Goal: Information Seeking & Learning: Learn about a topic

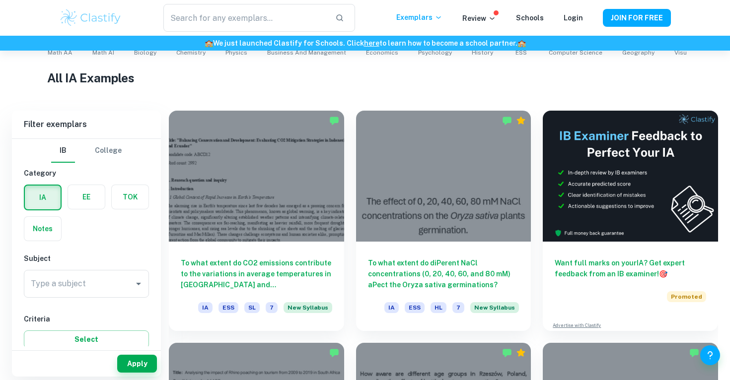
scroll to position [225, 0]
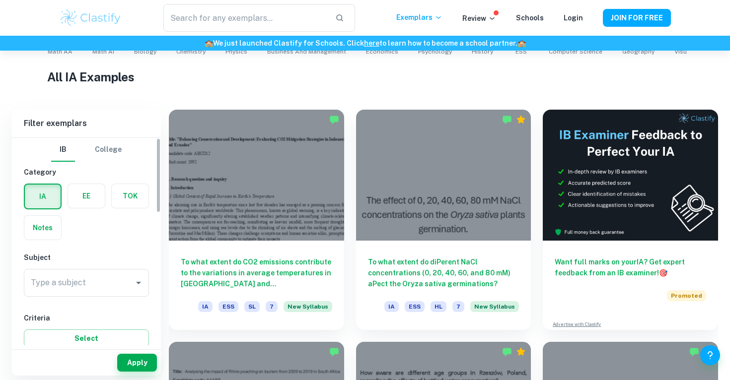
click at [59, 286] on input "Type a subject" at bounding box center [78, 282] width 101 height 19
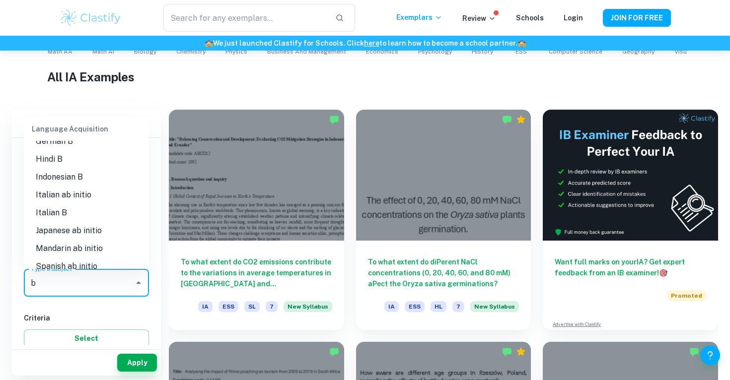
scroll to position [0, 0]
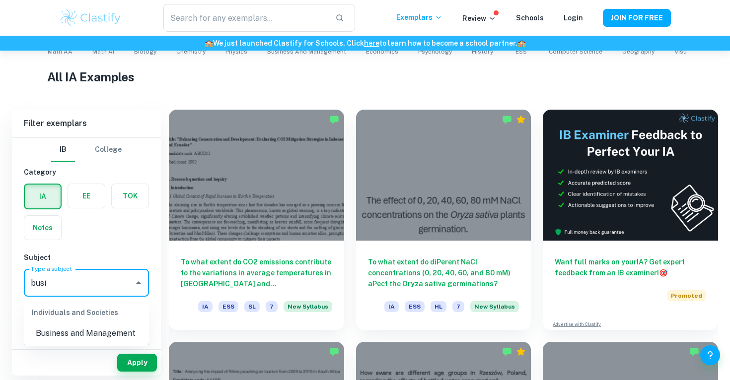
click at [68, 334] on li "Business and Management" at bounding box center [86, 334] width 125 height 18
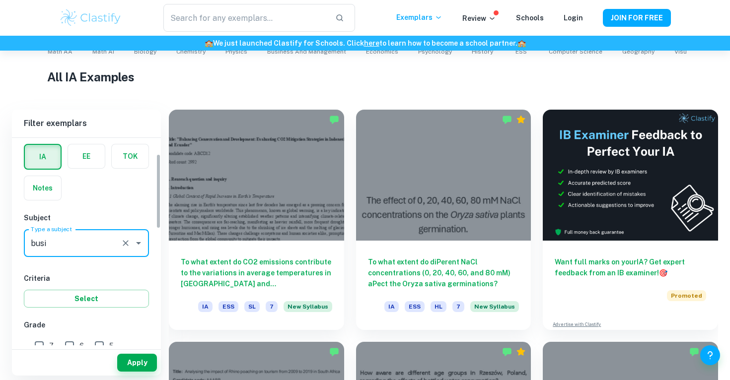
scroll to position [51, 0]
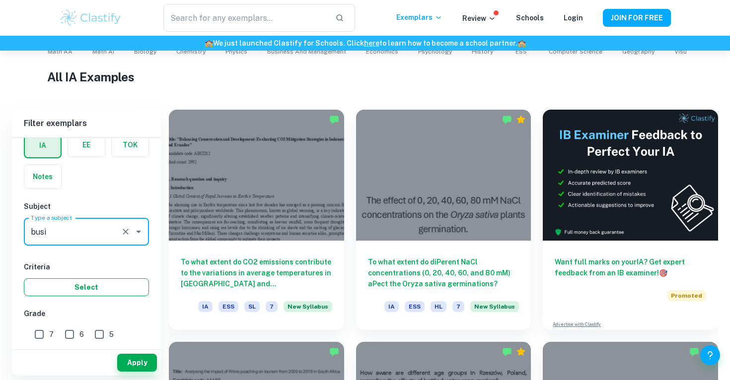
type input "Business and Management"
click at [80, 287] on button "Select" at bounding box center [86, 287] width 125 height 18
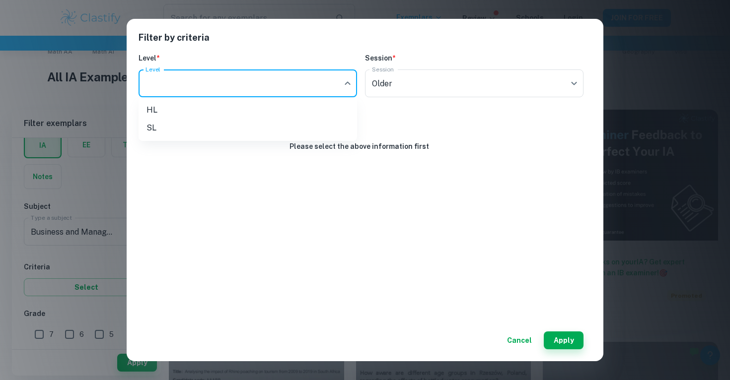
click at [313, 83] on body "We value your privacy We use cookies to enhance your browsing experience, serve…" at bounding box center [365, 16] width 730 height 380
click at [301, 106] on li "HL" at bounding box center [247, 110] width 218 height 18
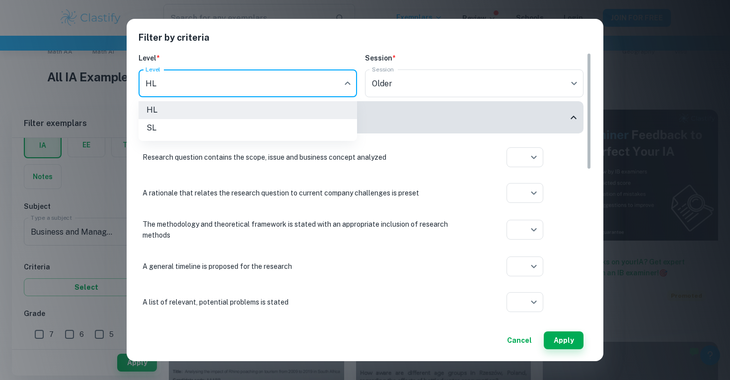
click at [309, 87] on body "We value your privacy We use cookies to enhance your browsing experience, serve…" at bounding box center [365, 16] width 730 height 380
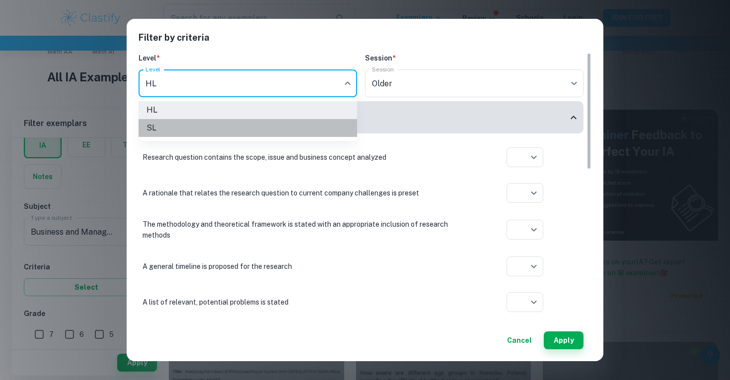
click at [303, 131] on li "SL" at bounding box center [247, 128] width 218 height 18
type input "SL"
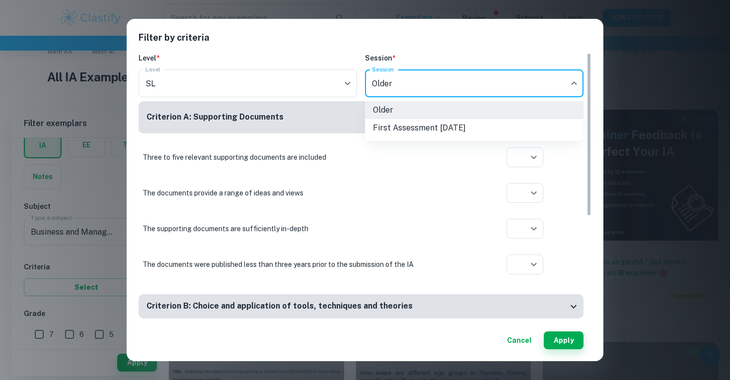
click at [404, 79] on body "We value your privacy We use cookies to enhance your browsing experience, serve…" at bounding box center [365, 16] width 730 height 380
click at [516, 340] on div at bounding box center [365, 190] width 730 height 380
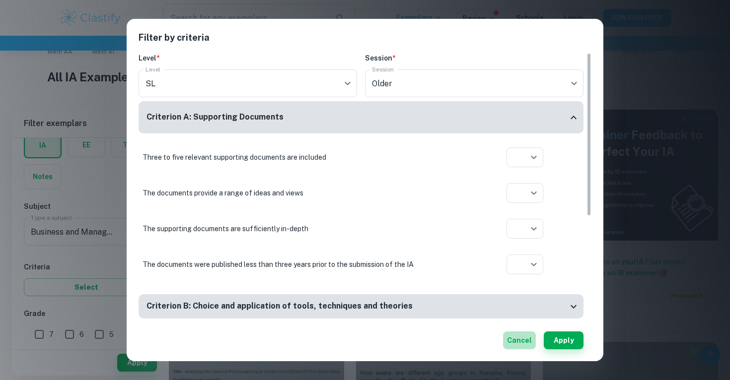
click at [516, 341] on button "Cancel" at bounding box center [519, 341] width 33 height 18
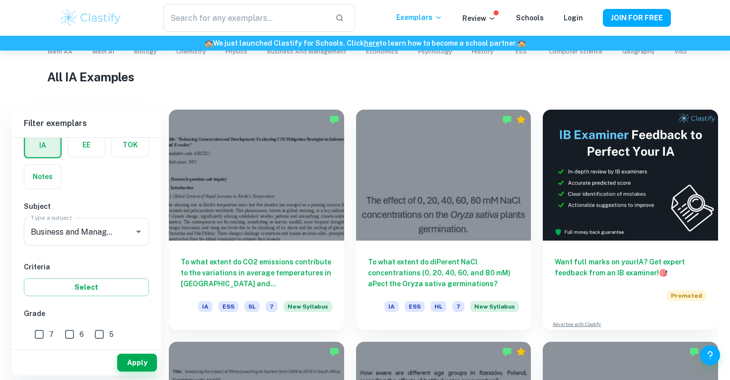
click at [44, 333] on input "7" at bounding box center [39, 335] width 20 height 20
checkbox input "true"
click at [72, 283] on button "Select" at bounding box center [86, 287] width 125 height 18
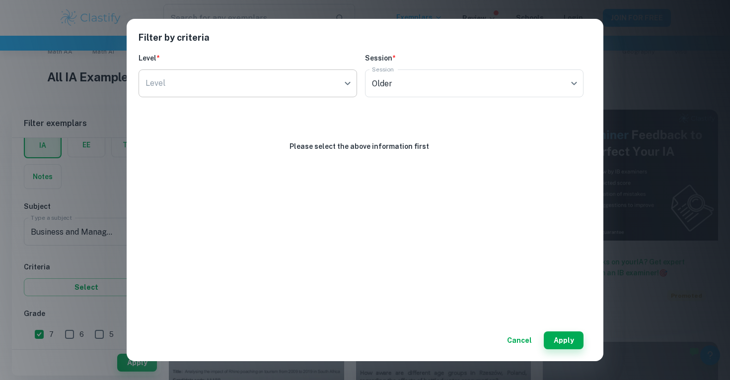
click at [290, 86] on body "We value your privacy We use cookies to enhance your browsing experience, serve…" at bounding box center [365, 16] width 730 height 380
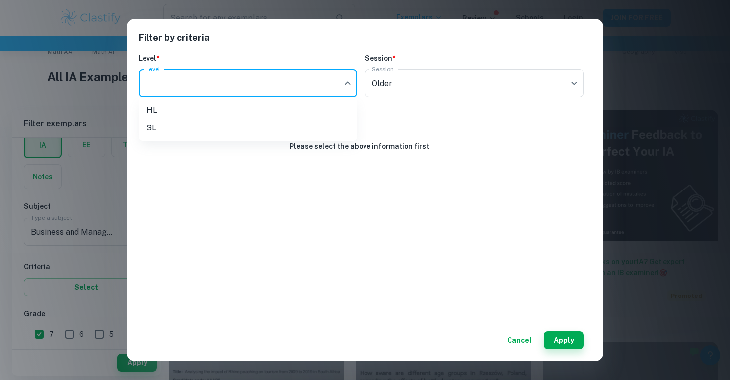
click at [247, 130] on li "SL" at bounding box center [247, 128] width 218 height 18
type input "SL"
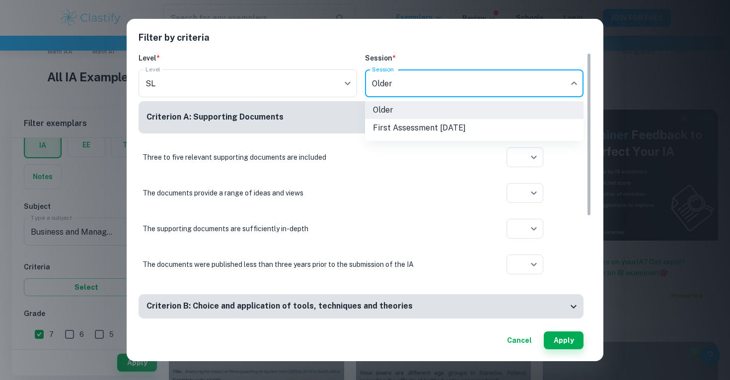
click at [384, 85] on body "We value your privacy We use cookies to enhance your browsing experience, serve…" at bounding box center [365, 16] width 730 height 380
click at [420, 130] on li "First Assessment May 2024" at bounding box center [474, 128] width 218 height 18
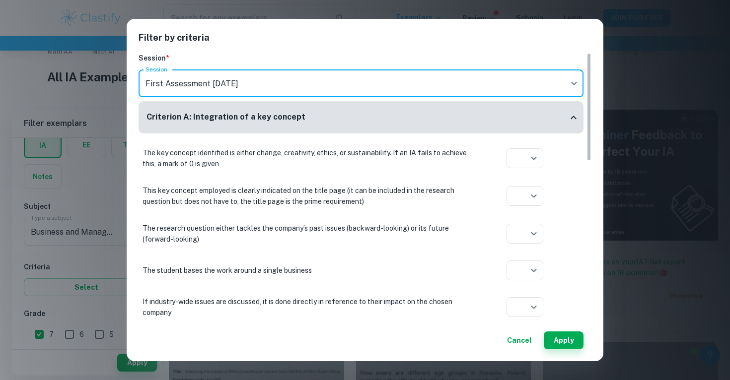
click at [433, 90] on body "We value your privacy We use cookies to enhance your browsing experience, serve…" at bounding box center [365, 16] width 730 height 380
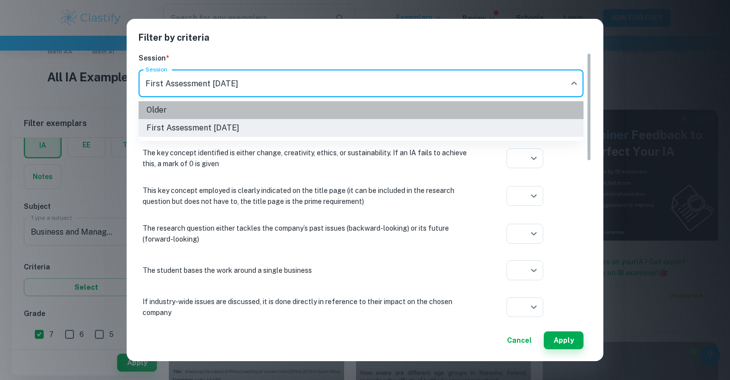
click at [440, 115] on li "Older" at bounding box center [360, 110] width 445 height 18
type input "current"
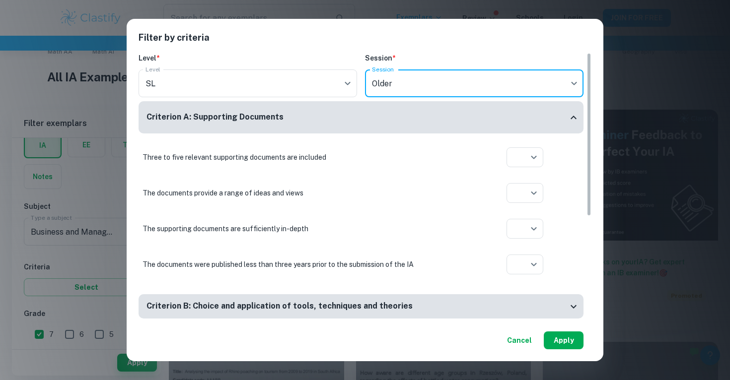
click at [561, 339] on button "Apply" at bounding box center [564, 341] width 40 height 18
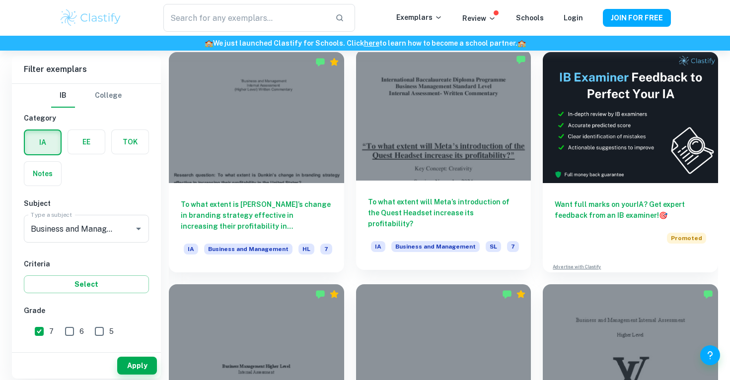
scroll to position [280, 0]
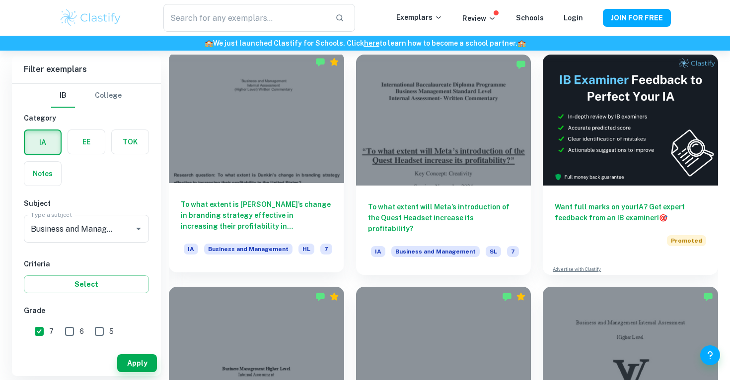
click at [273, 132] on div at bounding box center [256, 117] width 175 height 131
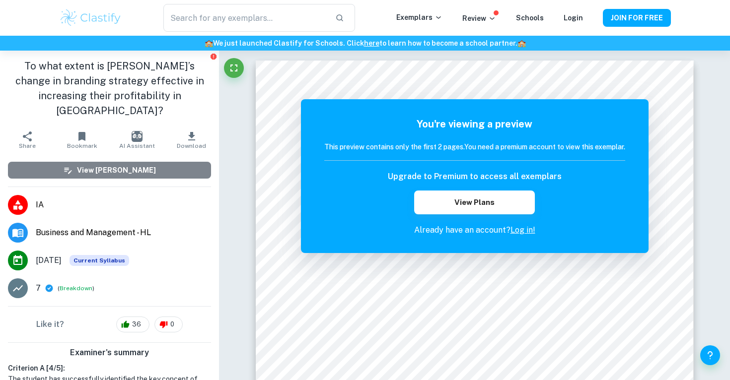
click at [46, 162] on button "View Mark Scheme" at bounding box center [109, 170] width 203 height 17
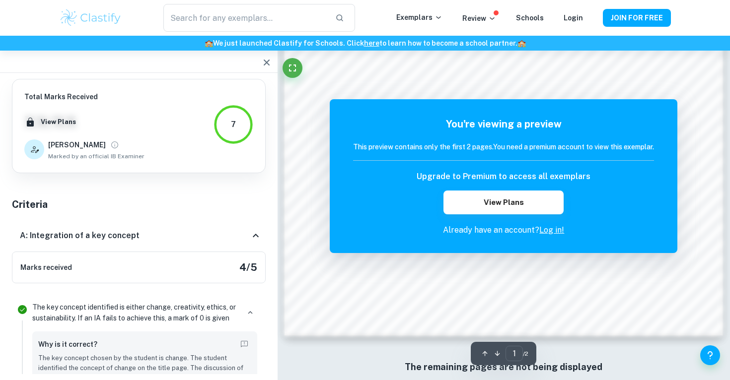
scroll to position [973, 0]
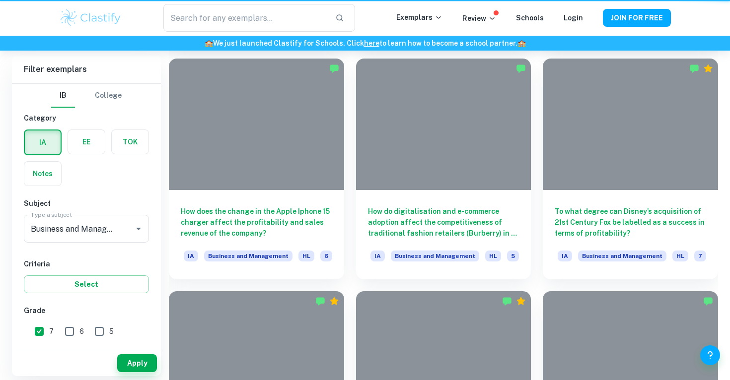
scroll to position [280, 0]
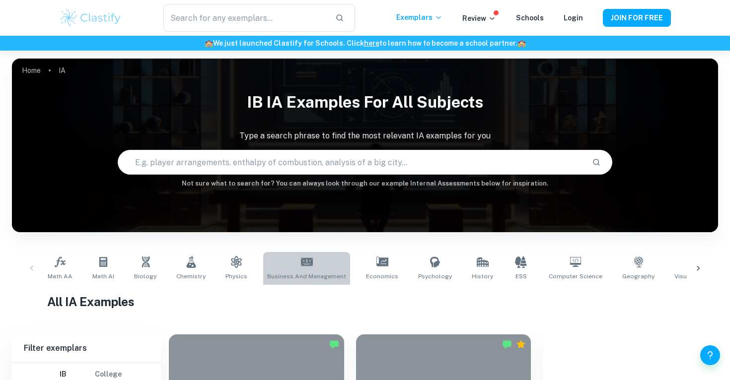
click at [303, 260] on icon at bounding box center [307, 262] width 12 height 12
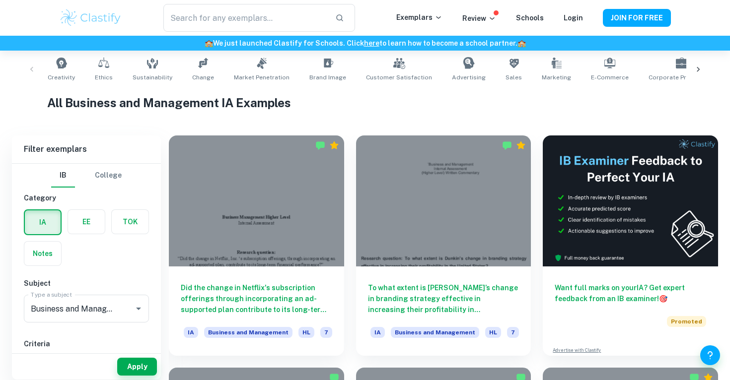
scroll to position [207, 0]
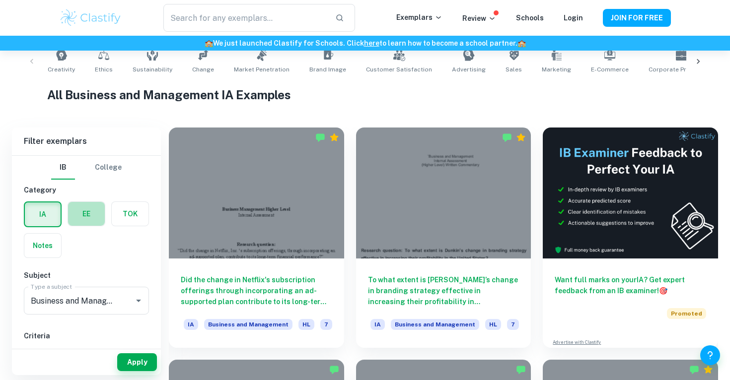
click at [92, 220] on label "button" at bounding box center [86, 214] width 37 height 24
click at [0, 0] on input "radio" at bounding box center [0, 0] width 0 height 0
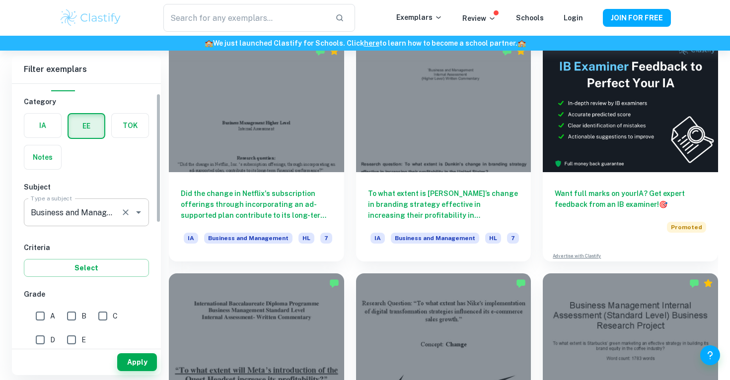
scroll to position [30, 0]
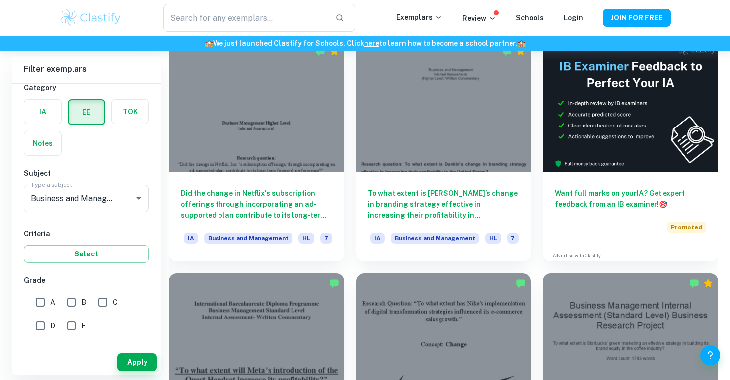
click at [47, 299] on input "A" at bounding box center [40, 302] width 20 height 20
checkbox input "true"
click at [141, 367] on button "Apply" at bounding box center [137, 362] width 40 height 18
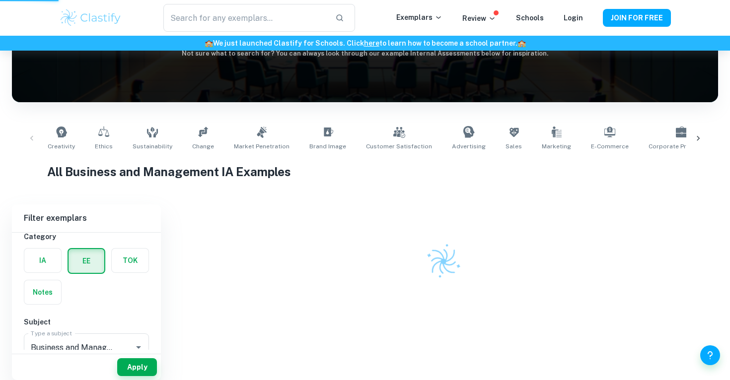
scroll to position [103, 0]
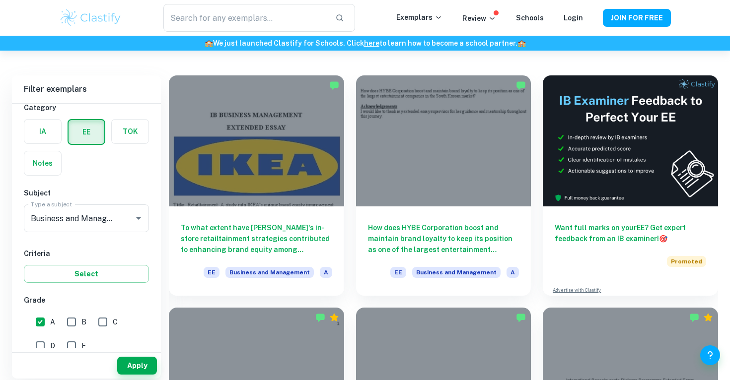
scroll to position [54, 0]
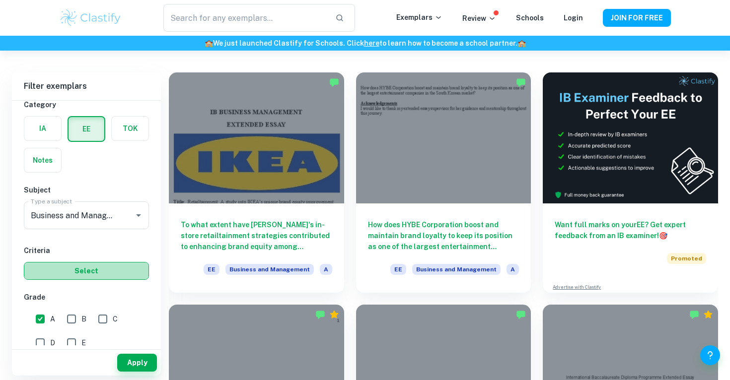
click at [109, 266] on button "Select" at bounding box center [86, 271] width 125 height 18
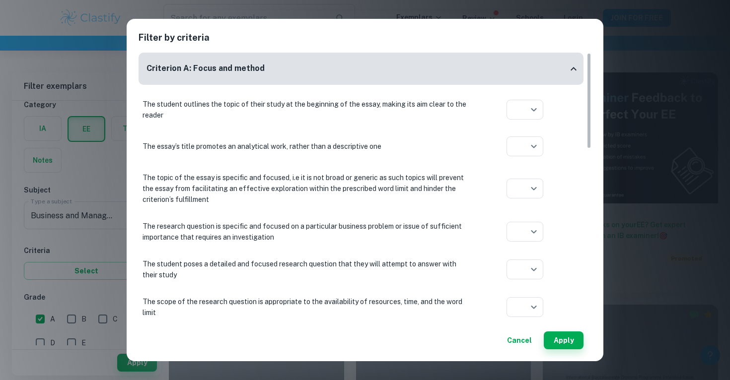
click at [656, 156] on div "Filter by criteria Criterion A: Focus and method The student outlines the topic…" at bounding box center [365, 190] width 730 height 380
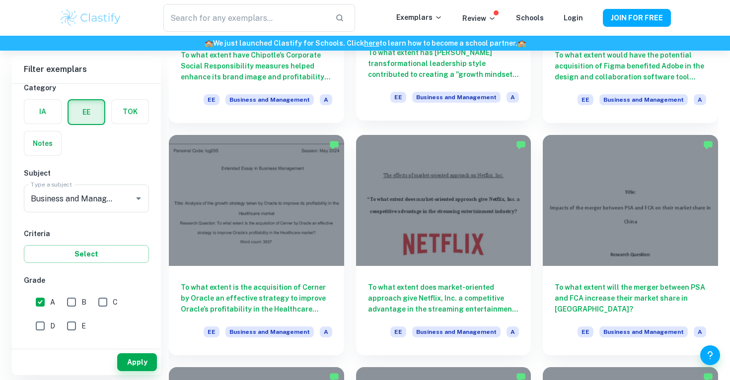
scroll to position [922, 0]
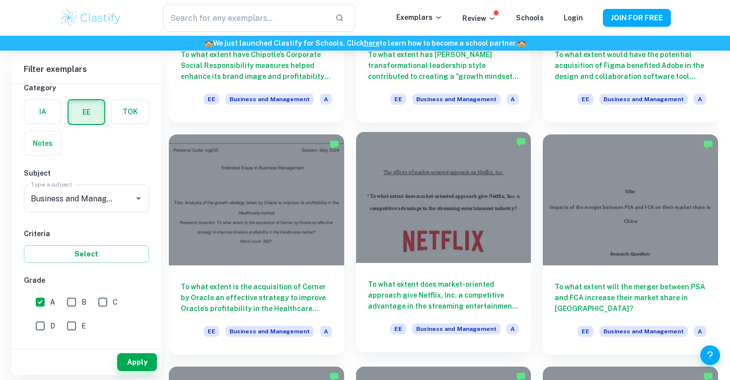
click at [431, 293] on h6 "To what extent does market-oriented approach give Netflix, Inc. a competitive a…" at bounding box center [443, 295] width 151 height 33
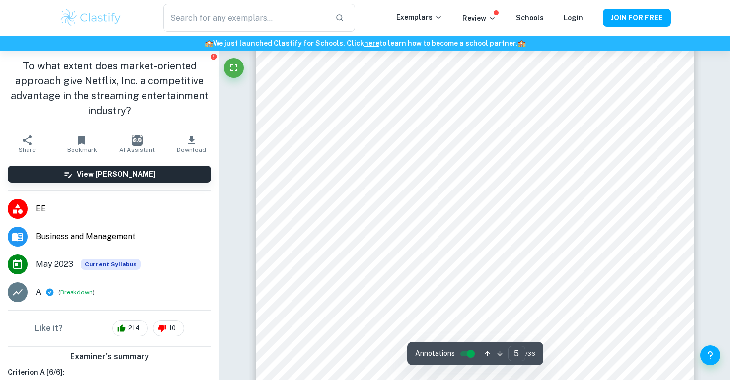
scroll to position [2498, 0]
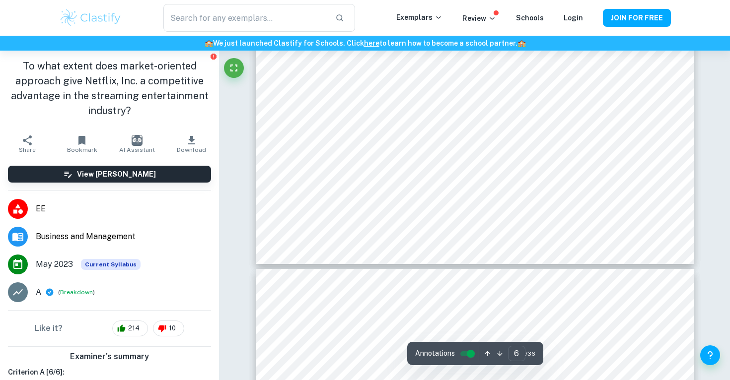
type input "7"
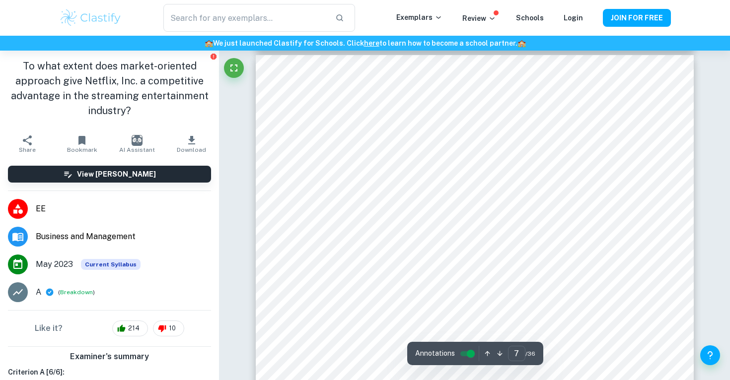
scroll to position [3582, 0]
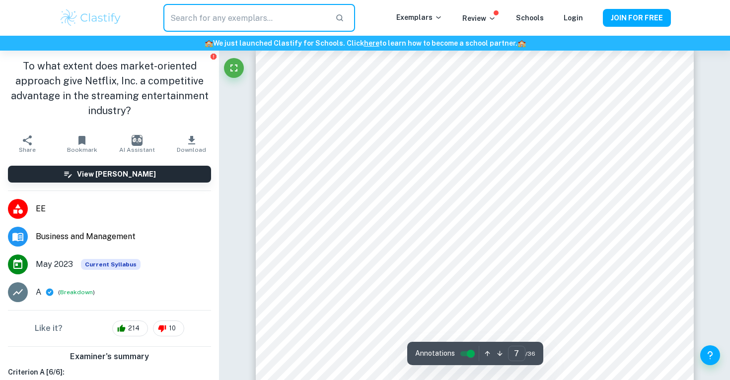
click at [280, 20] on input "text" at bounding box center [245, 18] width 164 height 28
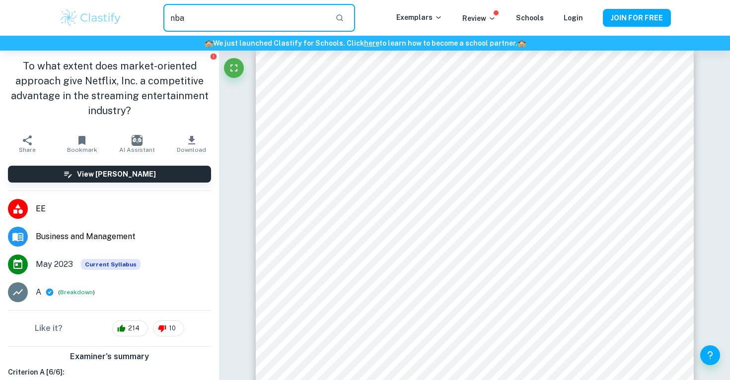
type input "nba"
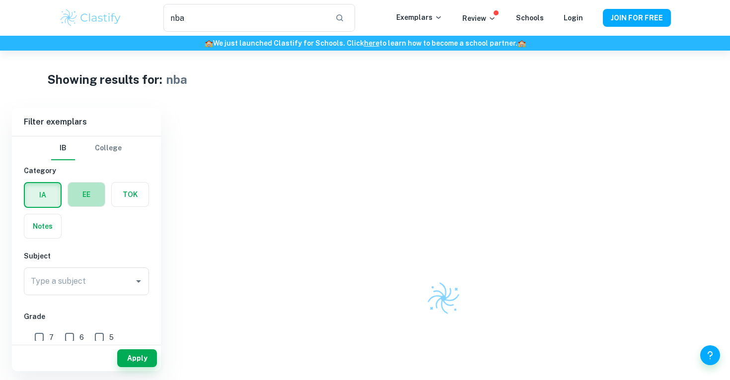
click at [91, 202] on label "button" at bounding box center [86, 195] width 37 height 24
click at [0, 0] on input "radio" at bounding box center [0, 0] width 0 height 0
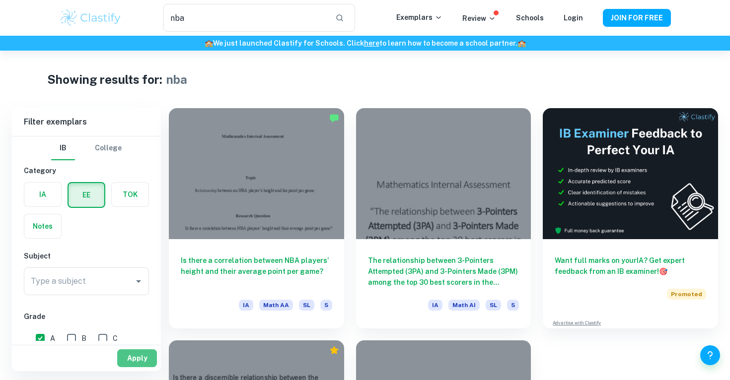
click at [137, 353] on button "Apply" at bounding box center [137, 358] width 40 height 18
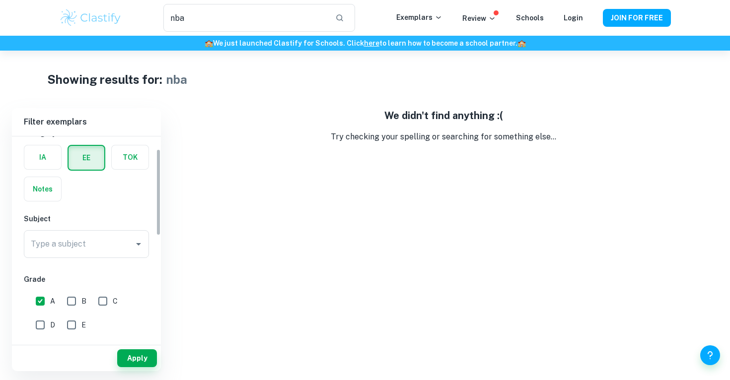
scroll to position [41, 0]
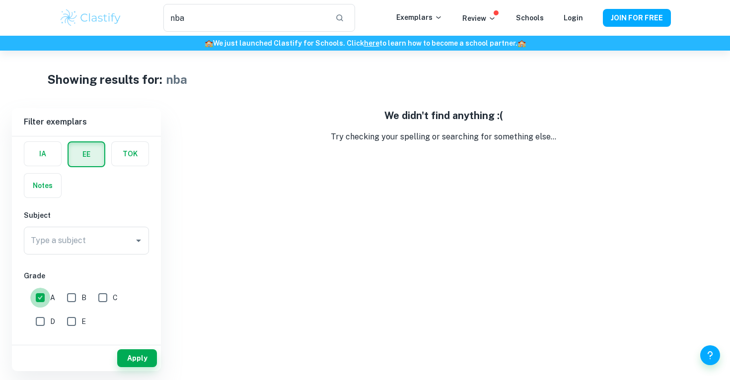
click at [47, 297] on input "A" at bounding box center [40, 298] width 20 height 20
checkbox input "false"
click at [132, 352] on button "Apply" at bounding box center [137, 358] width 40 height 18
click at [139, 356] on button "Apply" at bounding box center [137, 358] width 40 height 18
click at [50, 164] on label "button" at bounding box center [42, 154] width 37 height 24
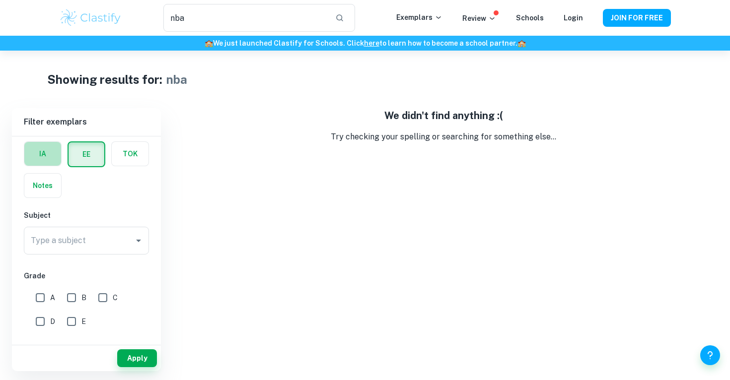
click at [0, 0] on input "radio" at bounding box center [0, 0] width 0 height 0
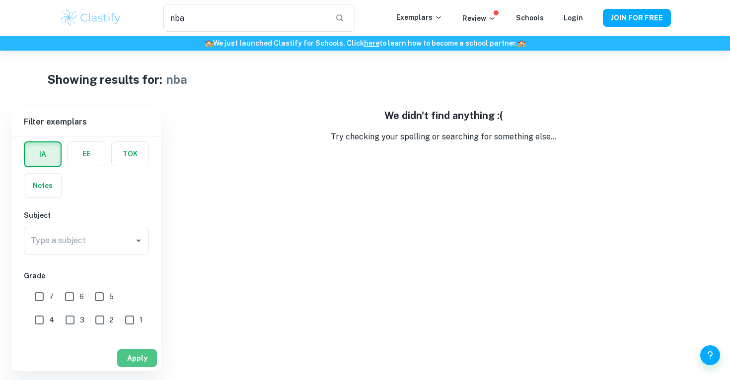
click at [145, 362] on button "Apply" at bounding box center [137, 358] width 40 height 18
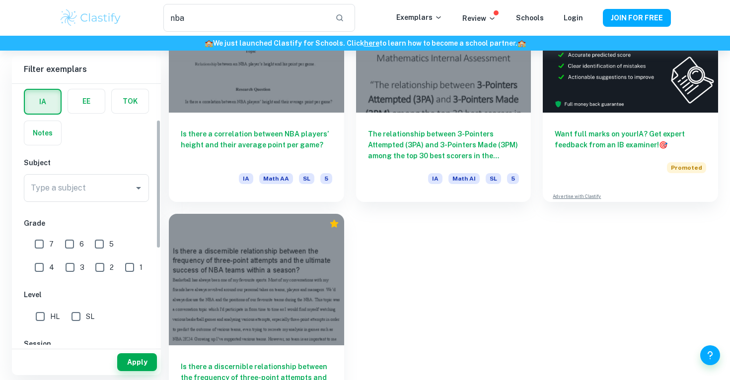
scroll to position [85, 0]
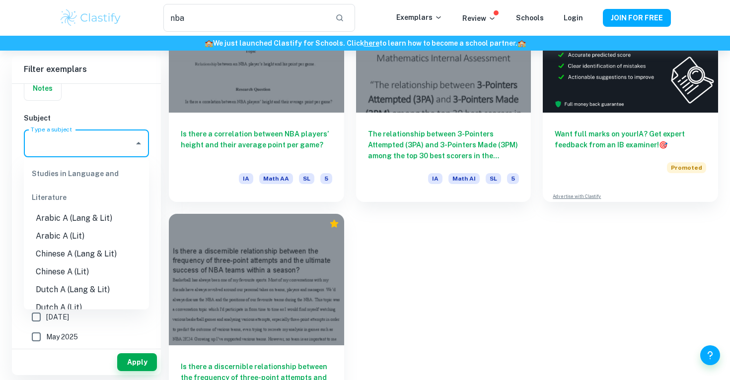
click at [79, 144] on input "Type a subject" at bounding box center [78, 143] width 101 height 19
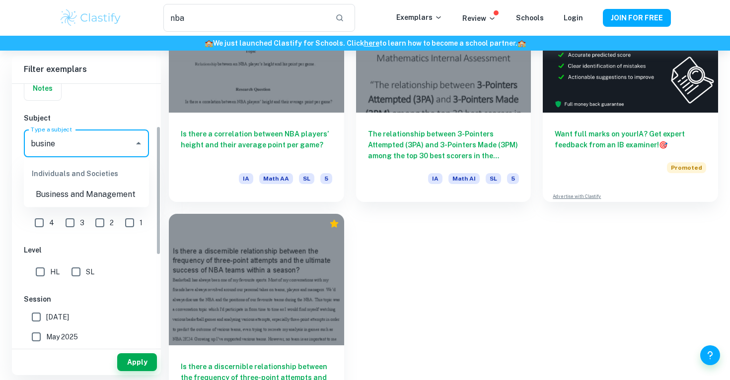
click at [71, 191] on li "Business and Management" at bounding box center [86, 195] width 125 height 18
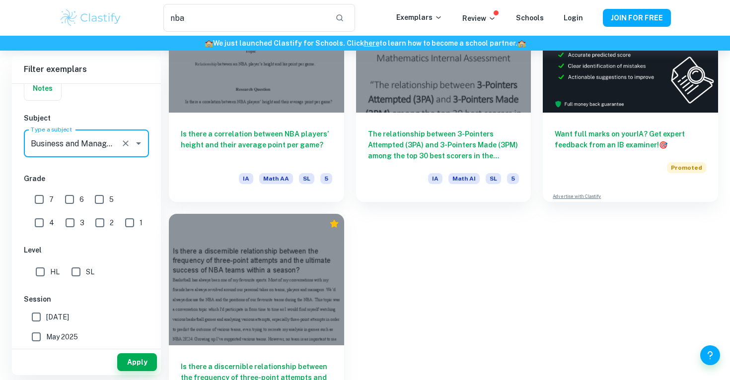
type input "Business and Management"
click at [41, 196] on input "7" at bounding box center [39, 200] width 20 height 20
checkbox input "true"
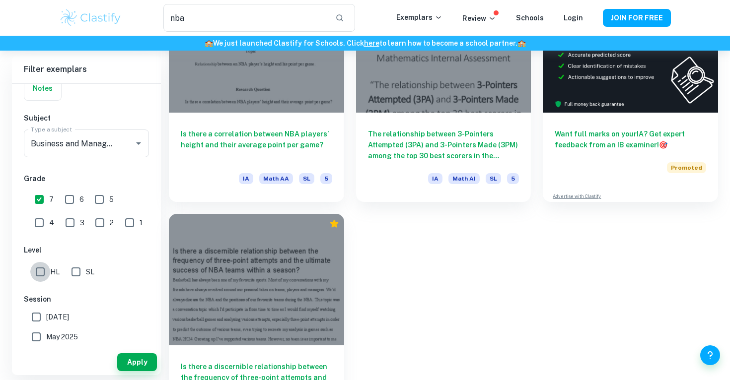
click at [47, 273] on input "HL" at bounding box center [40, 272] width 20 height 20
checkbox input "true"
click at [71, 275] on input "SL" at bounding box center [76, 272] width 20 height 20
checkbox input "true"
click at [38, 273] on input "HL" at bounding box center [40, 272] width 20 height 20
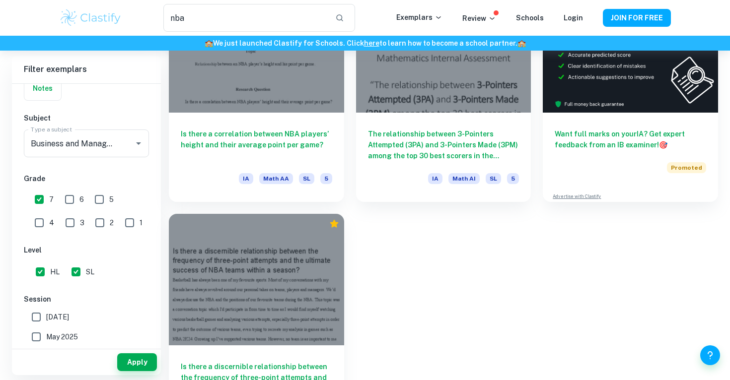
checkbox input "false"
click at [36, 317] on input "[DATE]" at bounding box center [36, 317] width 20 height 20
checkbox input "true"
click at [146, 366] on button "Apply" at bounding box center [137, 362] width 40 height 18
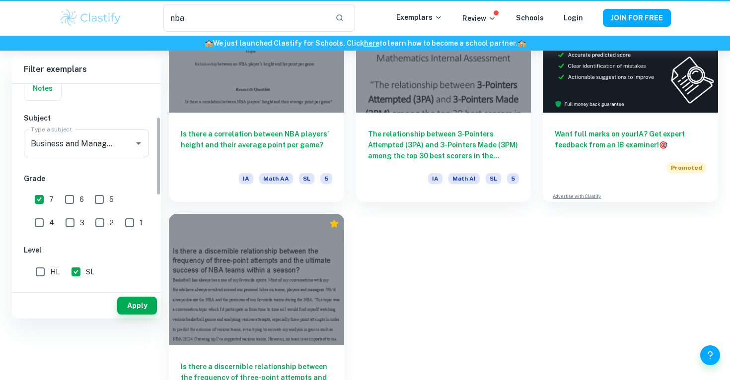
scroll to position [0, 0]
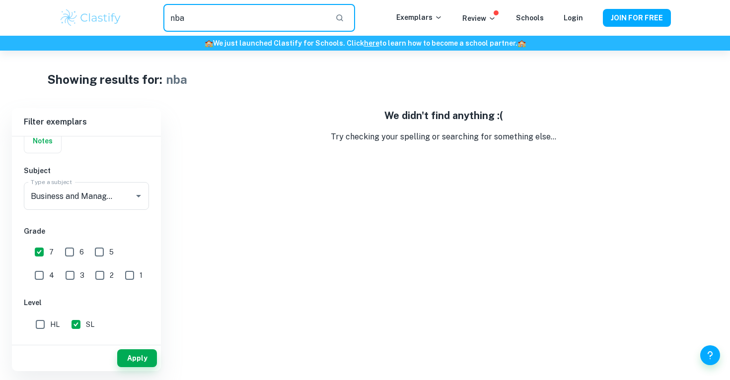
drag, startPoint x: 328, startPoint y: 12, endPoint x: 130, endPoint y: -5, distance: 198.3
click at [130, 0] on html "We value your privacy We use cookies to enhance your browsing experience, serve…" at bounding box center [365, 190] width 730 height 380
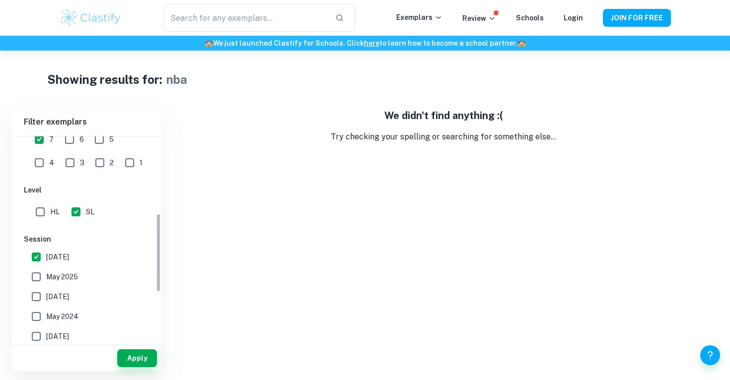
scroll to position [204, 0]
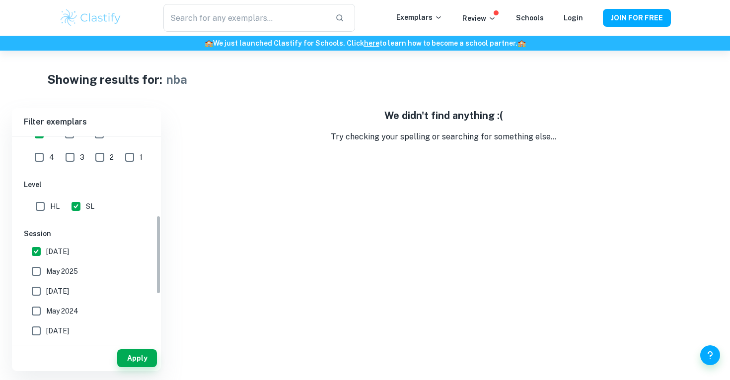
click at [38, 273] on input "May 2025" at bounding box center [36, 272] width 20 height 20
checkbox input "true"
click at [38, 251] on input "[DATE]" at bounding box center [36, 252] width 20 height 20
checkbox input "false"
click at [40, 286] on input "[DATE]" at bounding box center [36, 291] width 20 height 20
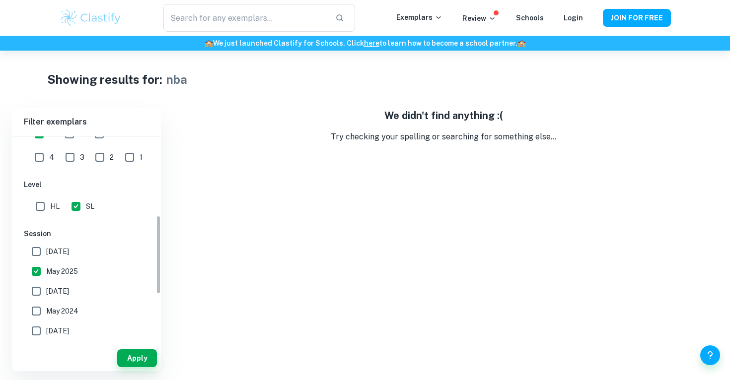
checkbox input "true"
click at [40, 304] on input "May 2024" at bounding box center [36, 311] width 20 height 20
checkbox input "true"
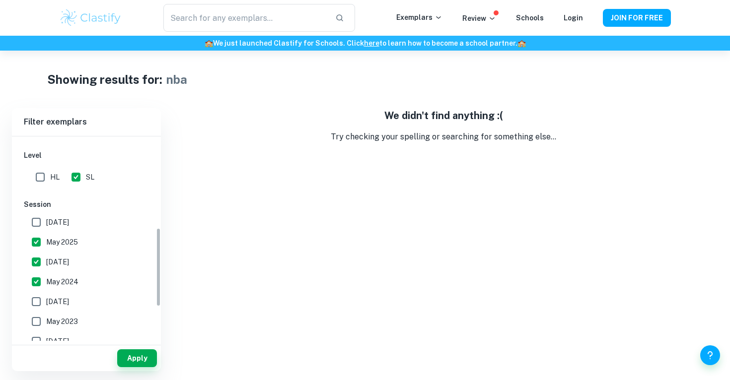
scroll to position [236, 0]
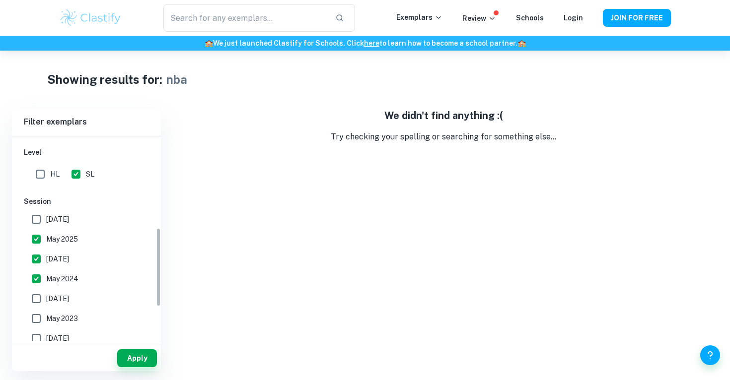
click at [35, 300] on input "[DATE]" at bounding box center [36, 299] width 20 height 20
checkbox input "true"
click at [37, 321] on input "May 2023" at bounding box center [36, 319] width 20 height 20
checkbox input "true"
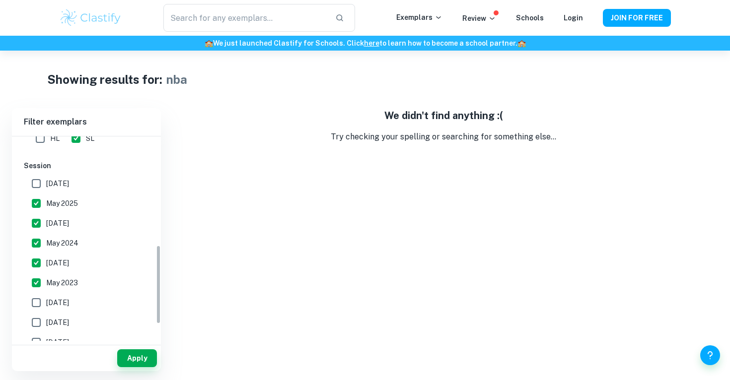
scroll to position [288, 0]
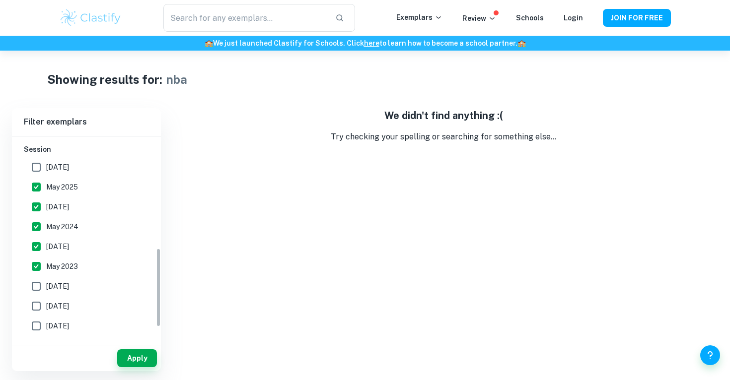
click at [39, 285] on input "[DATE]" at bounding box center [36, 286] width 20 height 20
checkbox input "true"
click at [42, 304] on input "[DATE]" at bounding box center [36, 306] width 20 height 20
checkbox input "true"
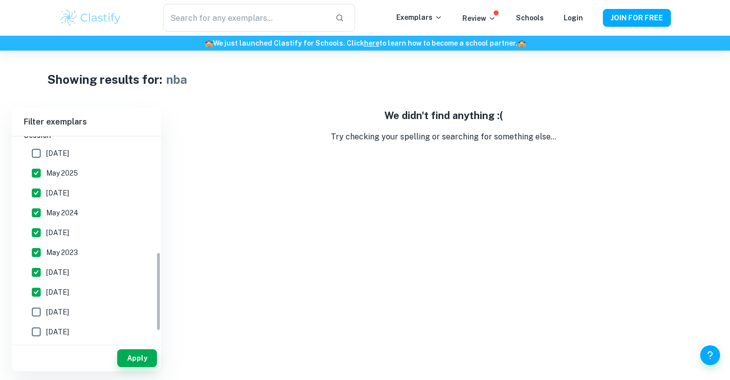
scroll to position [309, 0]
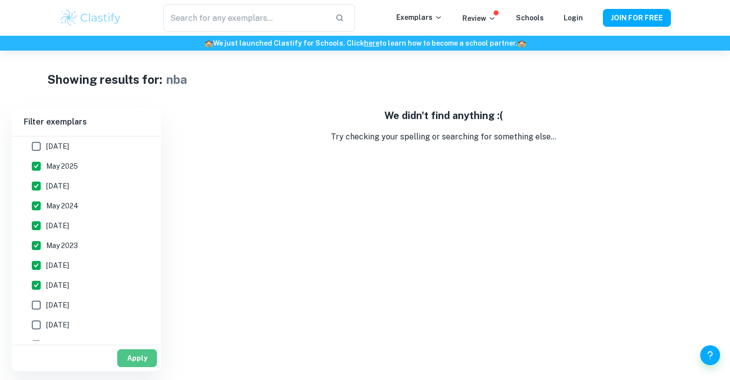
click at [132, 365] on button "Apply" at bounding box center [137, 358] width 40 height 18
type input "nba"
click at [128, 365] on button "Apply" at bounding box center [137, 358] width 40 height 18
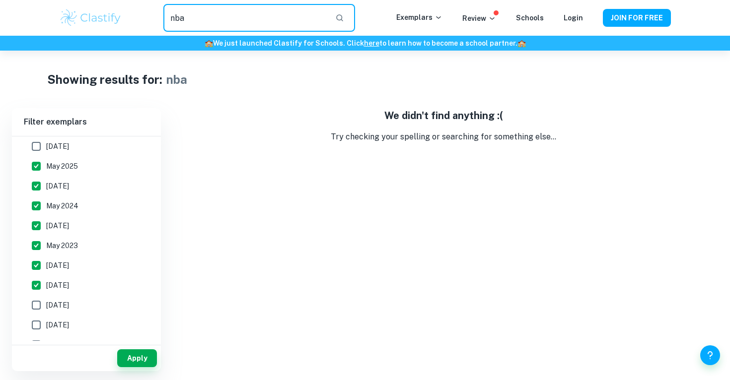
drag, startPoint x: 233, startPoint y: 22, endPoint x: 54, endPoint y: 20, distance: 179.2
click at [55, 20] on div "nba ​ Exemplars Review Schools Login JOIN FOR FREE" at bounding box center [364, 18] width 635 height 28
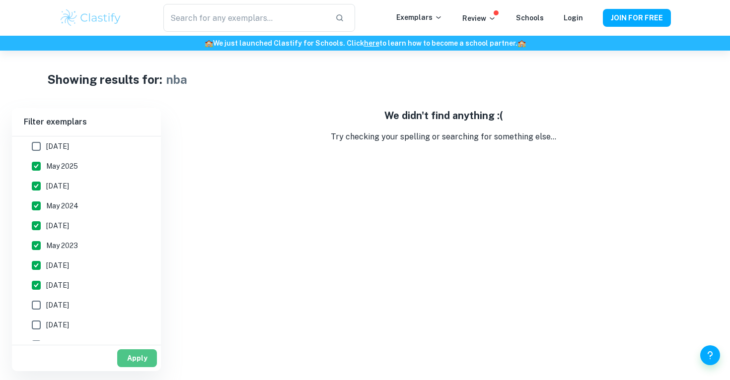
click at [151, 353] on button "Apply" at bounding box center [137, 358] width 40 height 18
type input "nba"
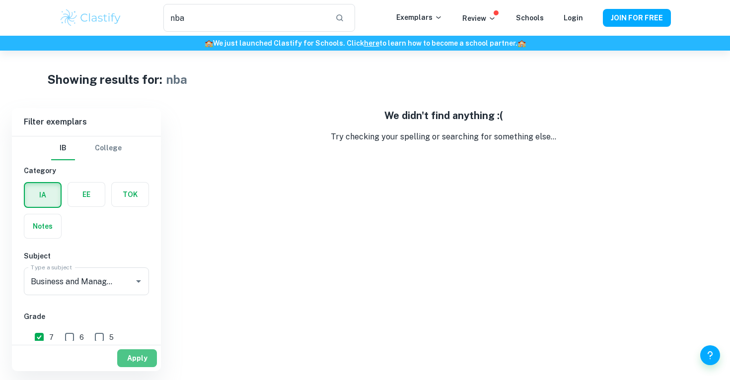
click at [148, 363] on button "Apply" at bounding box center [137, 358] width 40 height 18
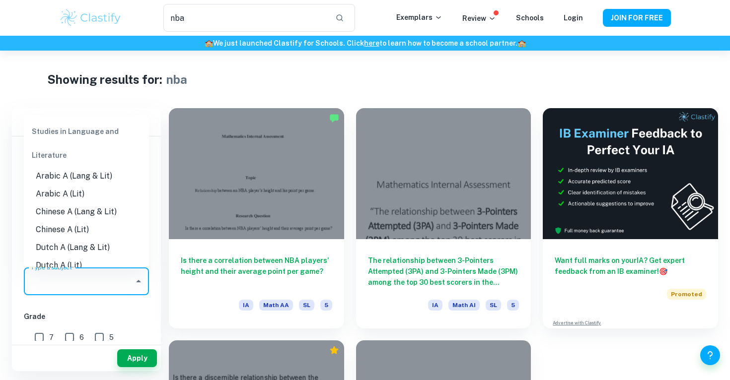
click at [120, 290] on input "Type a subject" at bounding box center [78, 281] width 101 height 19
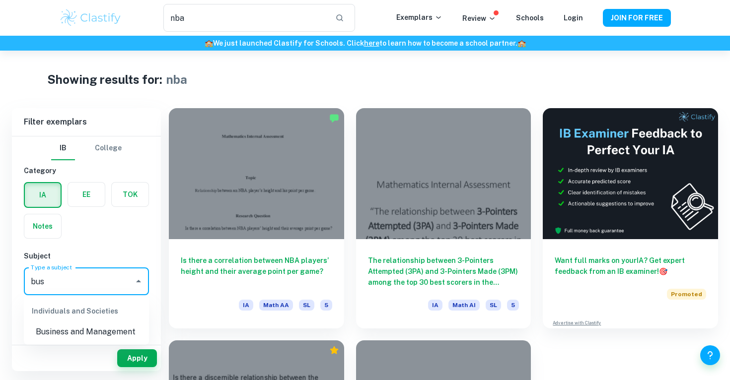
click at [99, 335] on li "Business and Management" at bounding box center [86, 332] width 125 height 18
type input "Business and Management"
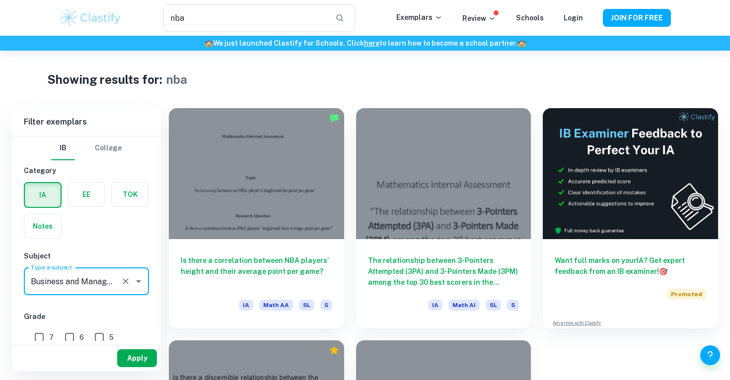
click at [131, 356] on button "Apply" at bounding box center [137, 358] width 40 height 18
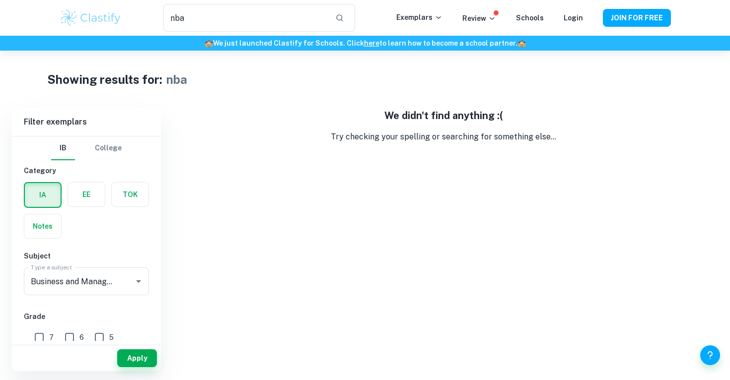
click at [234, 32] on div "nba ​ Exemplars Review Schools Login JOIN FOR FREE" at bounding box center [365, 18] width 730 height 36
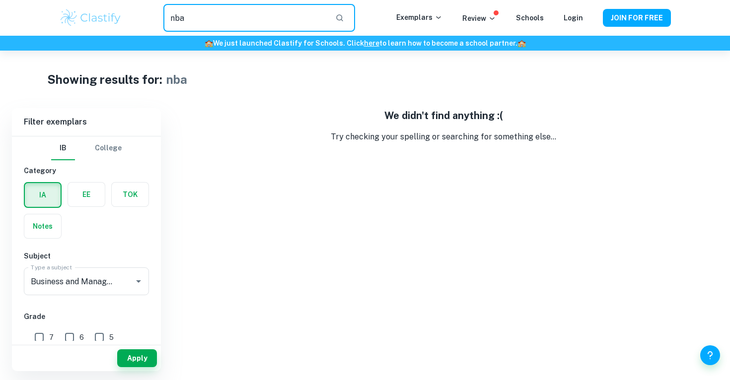
click at [229, 25] on input "nba" at bounding box center [245, 18] width 164 height 28
type input "n"
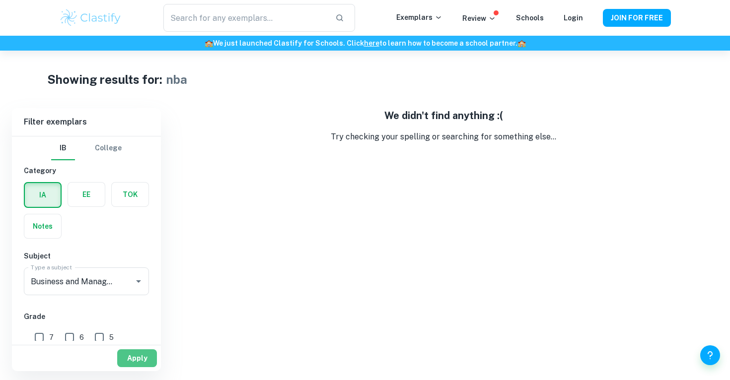
click at [137, 357] on button "Apply" at bounding box center [137, 358] width 40 height 18
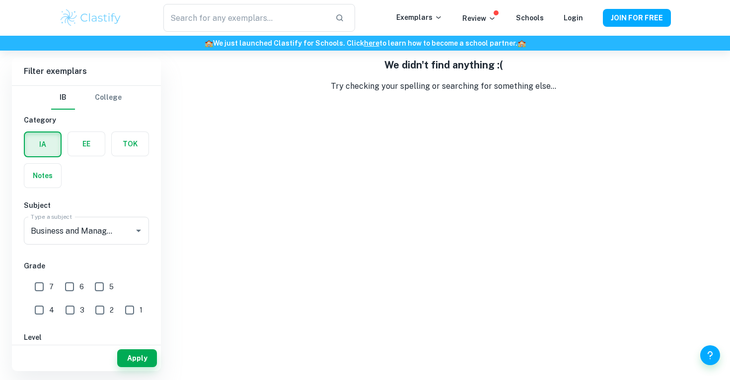
click at [39, 290] on input "7" at bounding box center [39, 287] width 20 height 20
checkbox input "true"
click at [137, 364] on button "Apply" at bounding box center [137, 358] width 40 height 18
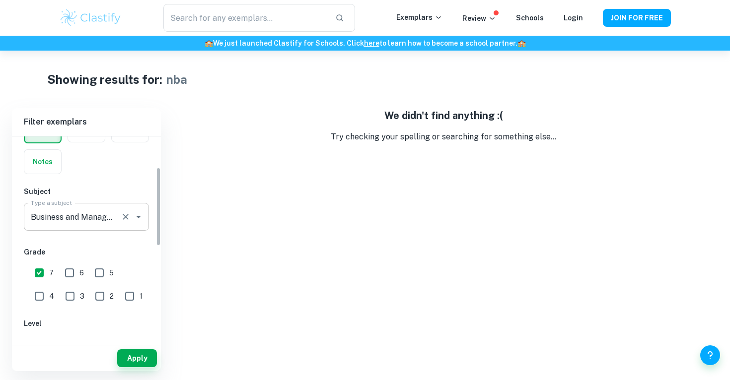
scroll to position [62, 0]
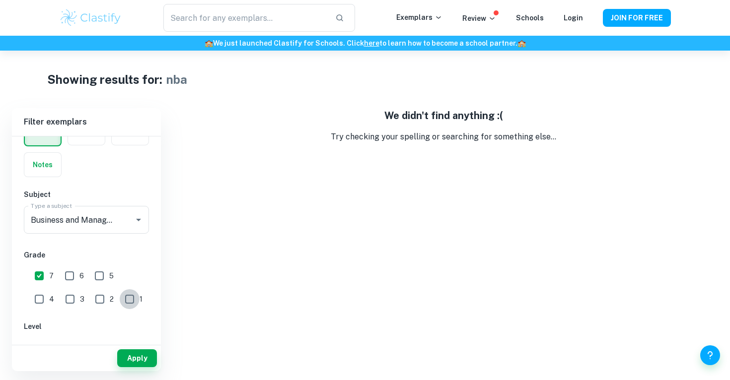
click at [120, 289] on input "1" at bounding box center [130, 299] width 20 height 20
click at [120, 296] on input "1" at bounding box center [130, 299] width 20 height 20
checkbox input "false"
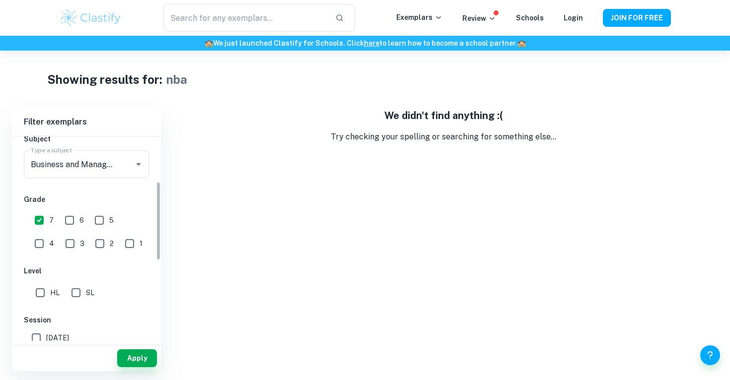
scroll to position [118, 0]
click at [34, 291] on input "HL" at bounding box center [40, 292] width 20 height 20
checkbox input "true"
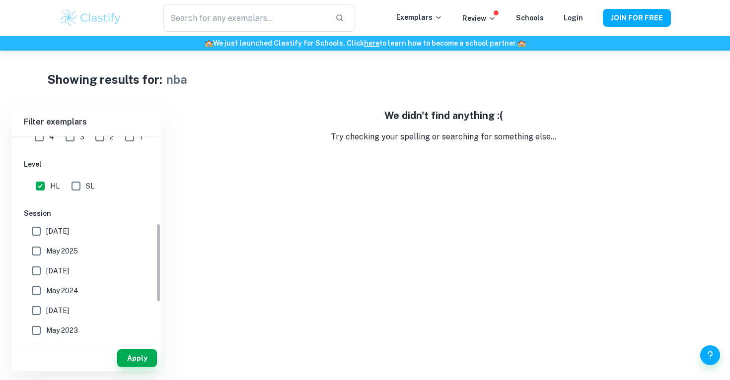
scroll to position [224, 0]
click at [129, 358] on button "Apply" at bounding box center [137, 358] width 40 height 18
click at [39, 232] on input "[DATE]" at bounding box center [36, 231] width 20 height 20
checkbox input "true"
click at [41, 252] on input "May 2025" at bounding box center [36, 251] width 20 height 20
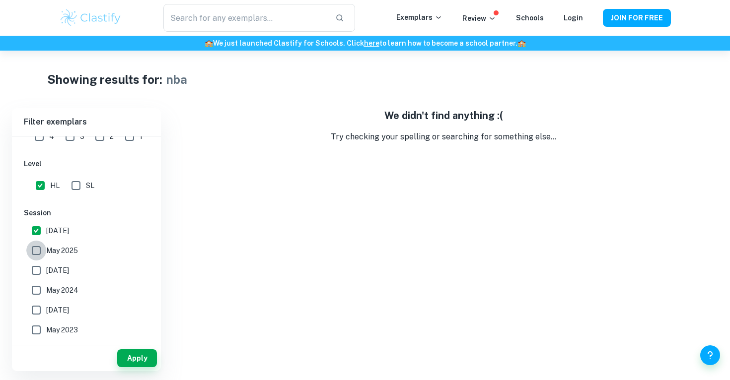
checkbox input "true"
click at [127, 353] on button "Apply" at bounding box center [137, 358] width 40 height 18
click at [35, 227] on input "[DATE]" at bounding box center [36, 231] width 20 height 20
checkbox input "false"
click at [131, 358] on button "Apply" at bounding box center [137, 358] width 40 height 18
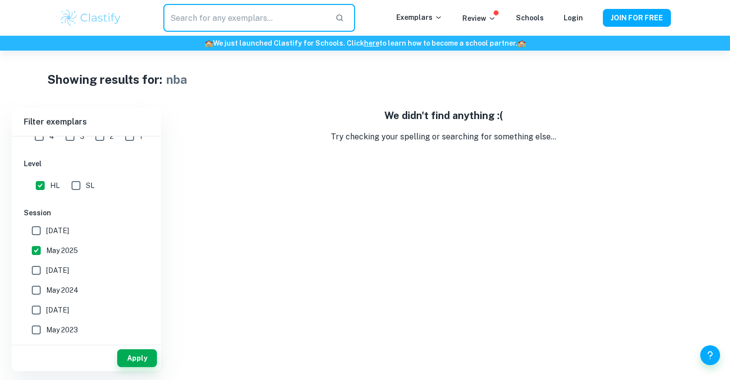
click at [208, 20] on input "text" at bounding box center [245, 18] width 164 height 28
type input "nba"
click at [131, 358] on button "Apply" at bounding box center [137, 358] width 40 height 18
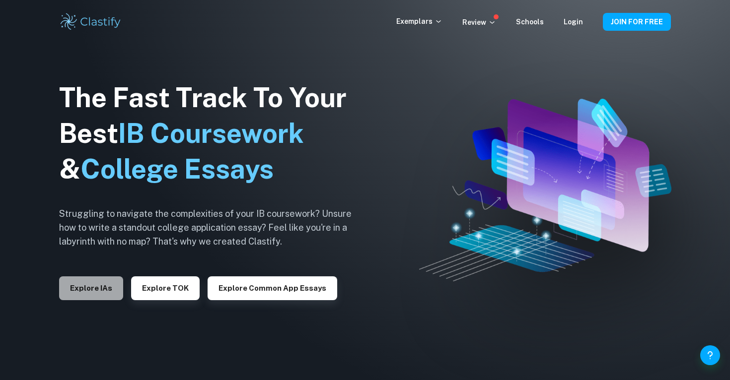
click at [106, 288] on button "Explore IAs" at bounding box center [91, 288] width 64 height 24
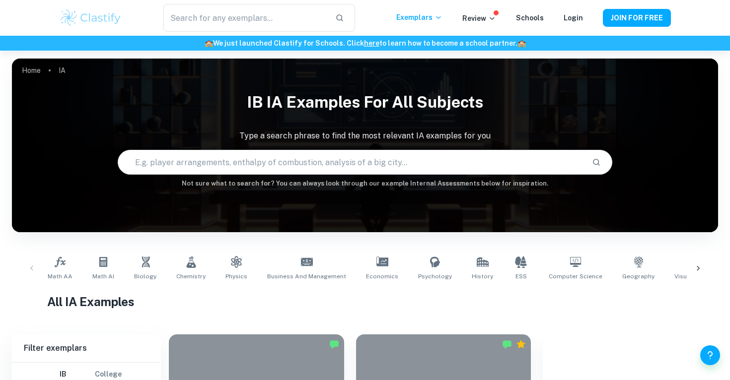
click at [126, 283] on div "Math AA Math AI Biology Chemistry Physics Business and Management Economics Psy…" at bounding box center [365, 268] width 642 height 33
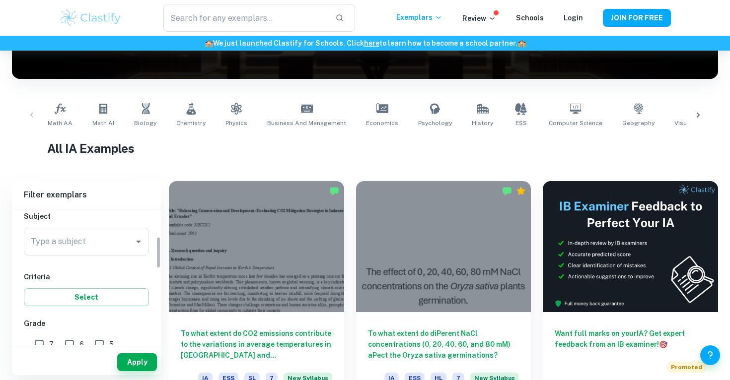
scroll to position [116, 0]
click at [131, 245] on div "Type a subject" at bounding box center [86, 239] width 125 height 28
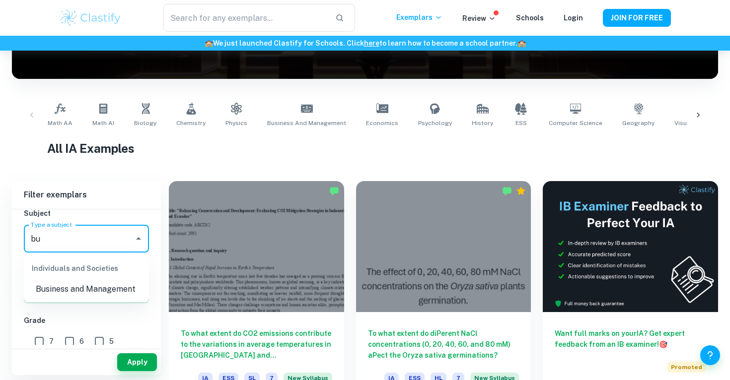
click at [66, 297] on li "Business and Management" at bounding box center [86, 289] width 125 height 18
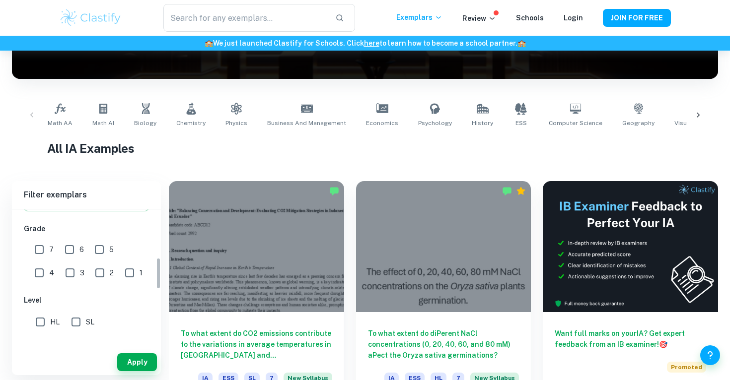
scroll to position [211, 0]
type input "Business and Management"
click at [50, 241] on span "7" at bounding box center [51, 246] width 4 height 11
click at [49, 241] on input "7" at bounding box center [39, 246] width 20 height 20
checkbox input "true"
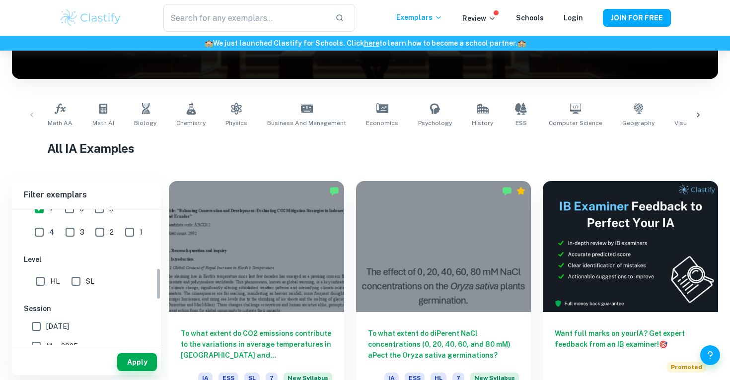
scroll to position [249, 0]
click at [47, 278] on input "HL" at bounding box center [40, 281] width 20 height 20
checkbox input "true"
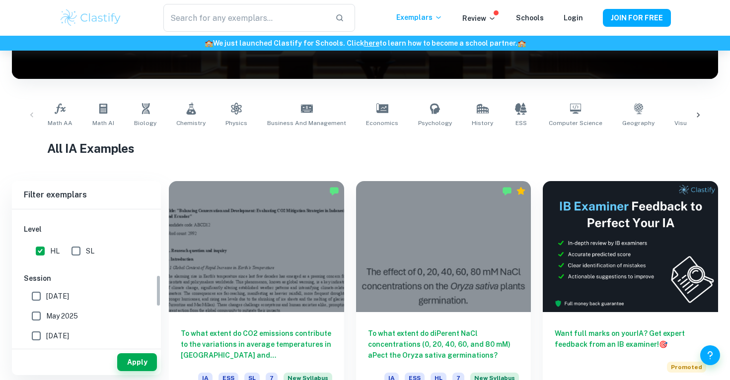
scroll to position [284, 0]
click at [38, 292] on input "[DATE]" at bounding box center [36, 291] width 20 height 20
checkbox input "true"
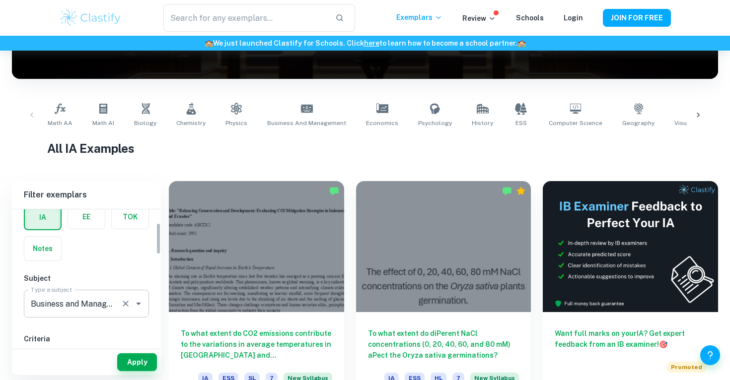
scroll to position [58, 0]
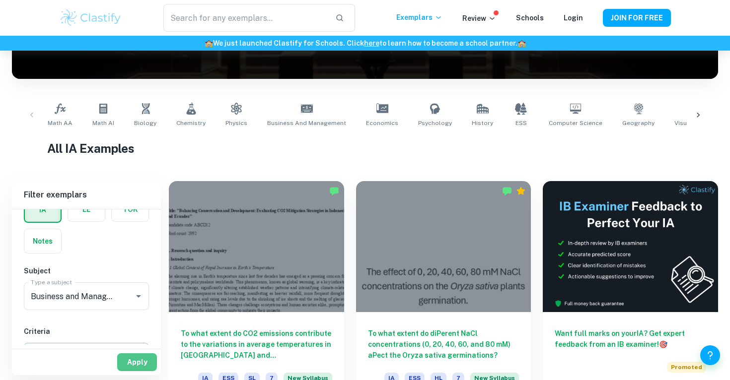
click at [134, 355] on button "Apply" at bounding box center [137, 362] width 40 height 18
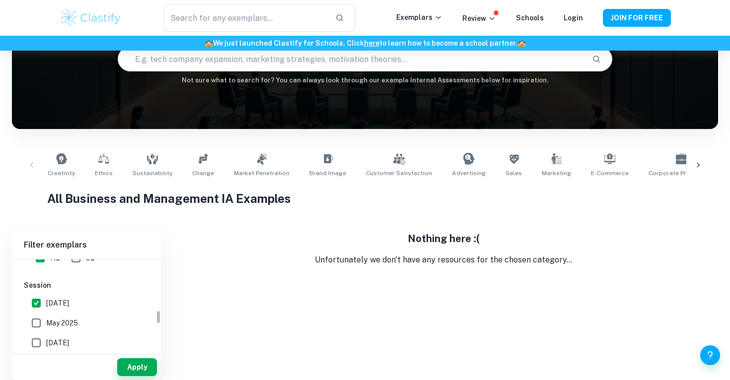
scroll to position [320, 0]
click at [143, 362] on button "Apply" at bounding box center [137, 367] width 40 height 18
click at [137, 311] on label "[DATE]" at bounding box center [83, 305] width 115 height 20
click at [46, 311] on input "[DATE]" at bounding box center [36, 305] width 20 height 20
click at [44, 311] on input "[DATE]" at bounding box center [36, 305] width 20 height 20
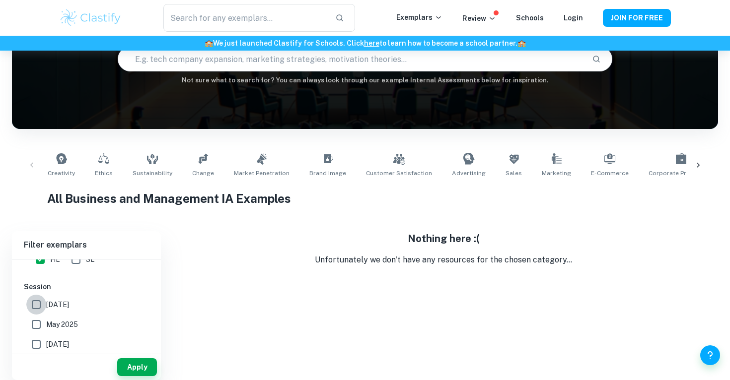
checkbox input "true"
click at [136, 361] on button "Apply" at bounding box center [137, 367] width 40 height 18
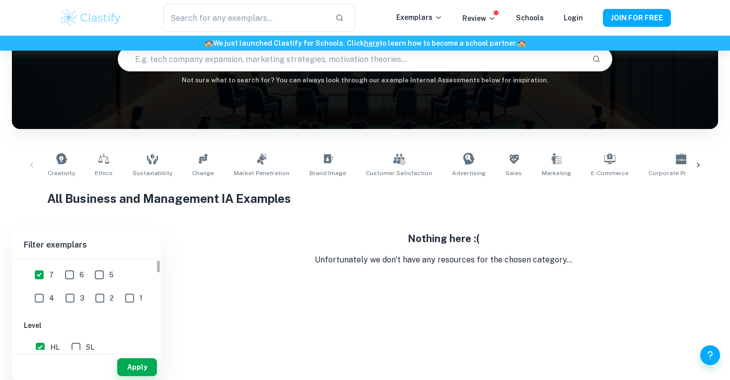
scroll to position [0, 0]
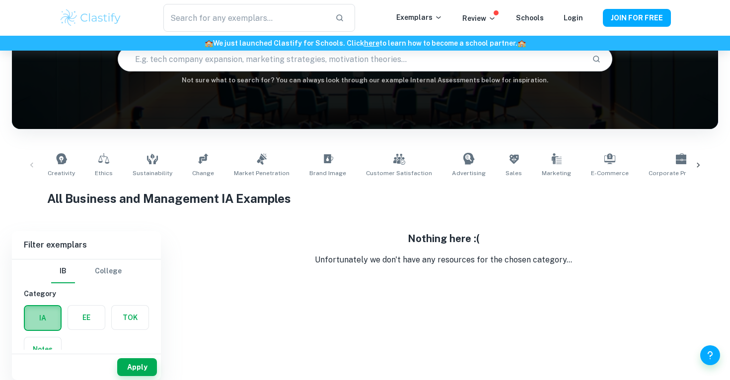
click at [50, 326] on label "button" at bounding box center [43, 318] width 36 height 24
click at [0, 0] on input "radio" at bounding box center [0, 0] width 0 height 0
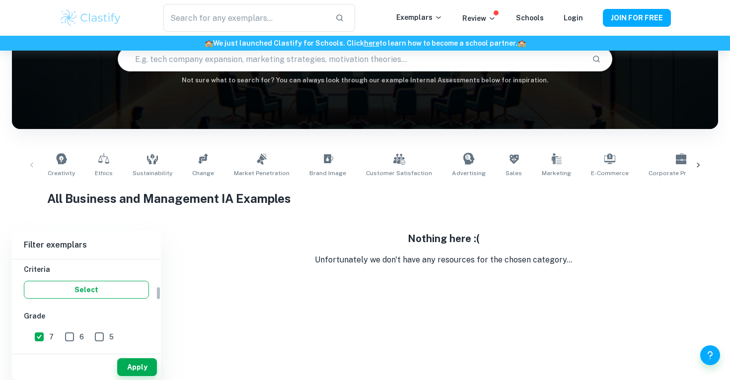
scroll to position [185, 0]
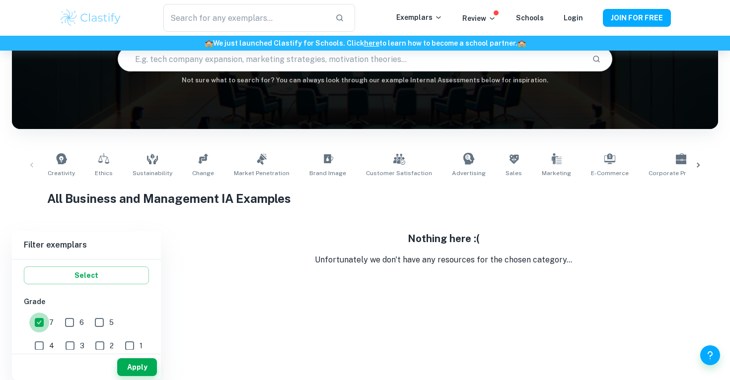
click at [46, 322] on input "7" at bounding box center [39, 323] width 20 height 20
checkbox input "false"
click at [70, 326] on input "6" at bounding box center [70, 323] width 20 height 20
checkbox input "false"
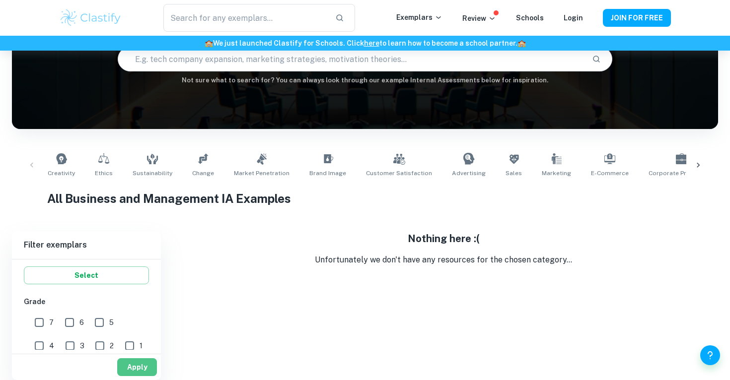
click at [138, 368] on button "Apply" at bounding box center [137, 367] width 40 height 18
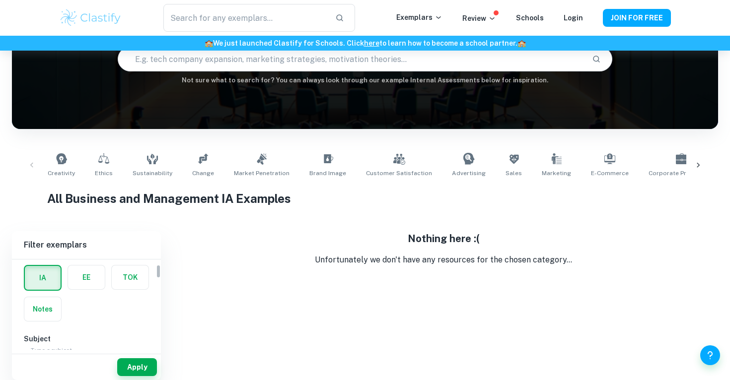
scroll to position [0, 0]
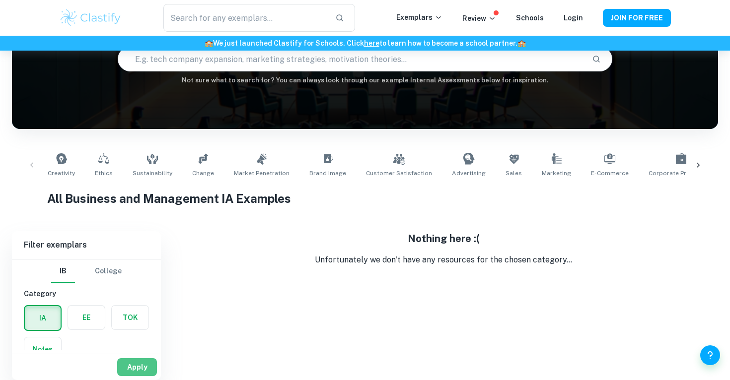
click at [130, 361] on button "Apply" at bounding box center [137, 367] width 40 height 18
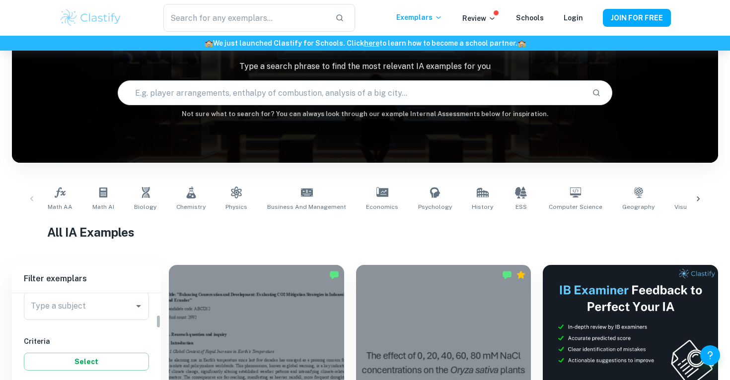
scroll to position [126, 0]
click at [117, 310] on input "Type a subject" at bounding box center [78, 312] width 101 height 19
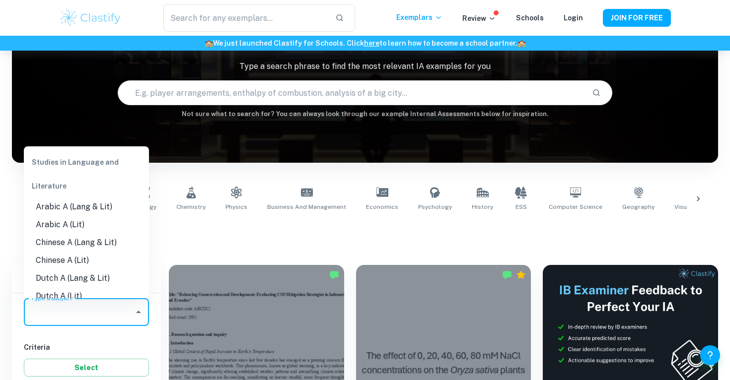
drag, startPoint x: 124, startPoint y: 237, endPoint x: 129, endPoint y: 192, distance: 44.9
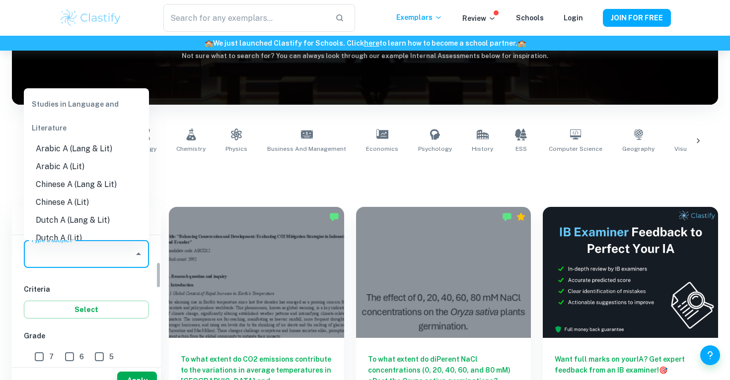
scroll to position [146, 0]
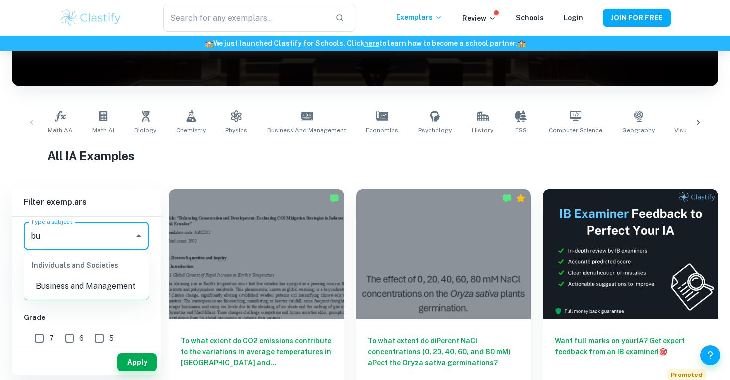
click at [97, 291] on li "Business and Management" at bounding box center [86, 286] width 125 height 18
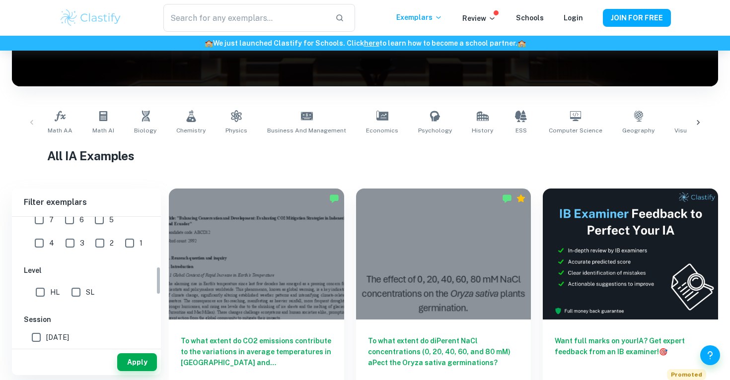
scroll to position [255, 0]
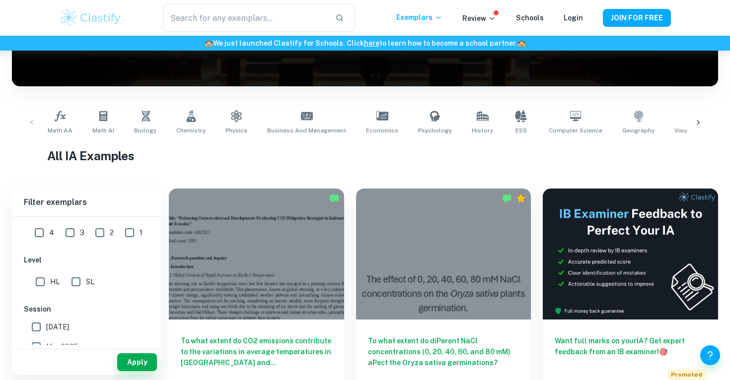
type input "Business and Management"
click at [46, 279] on input "HL" at bounding box center [40, 282] width 20 height 20
checkbox input "true"
click at [43, 328] on input "[DATE]" at bounding box center [36, 327] width 20 height 20
checkbox input "true"
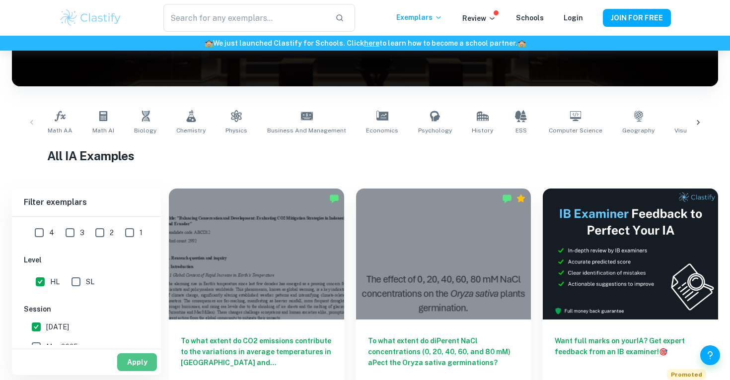
click at [121, 357] on button "Apply" at bounding box center [137, 362] width 40 height 18
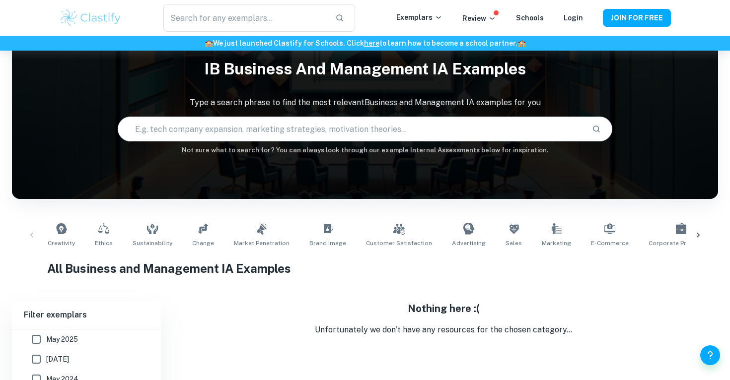
scroll to position [357, 0]
click at [43, 356] on input "May 2025" at bounding box center [36, 357] width 20 height 20
checkbox input "true"
click at [38, 350] on input "[DATE]" at bounding box center [36, 345] width 20 height 20
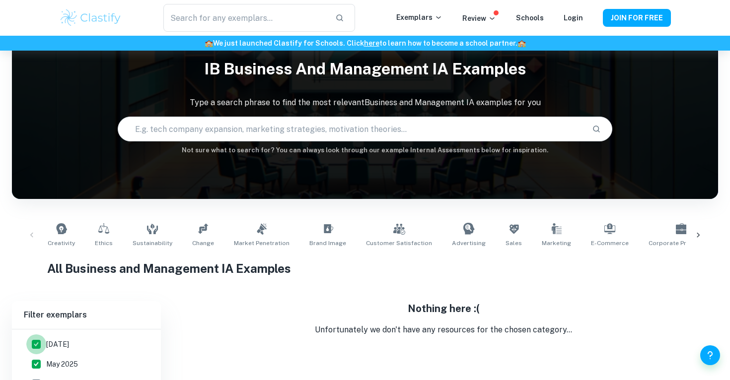
checkbox input "false"
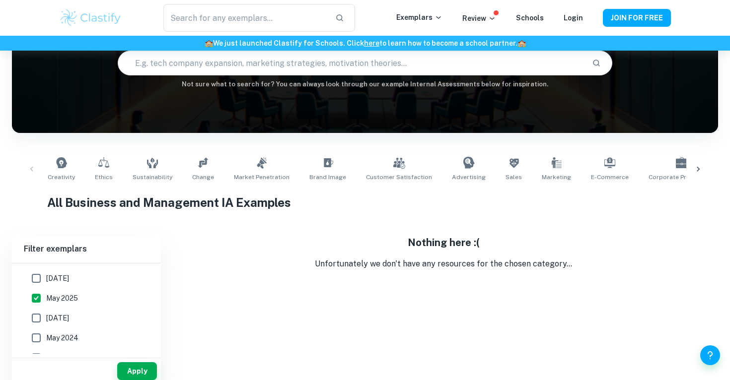
scroll to position [103, 0]
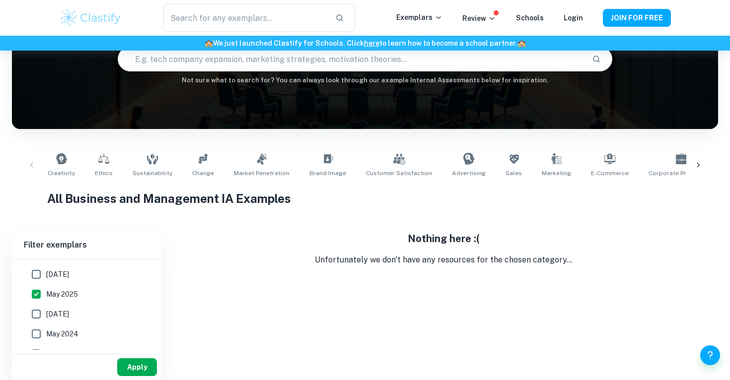
click at [153, 366] on button "Apply" at bounding box center [137, 367] width 40 height 18
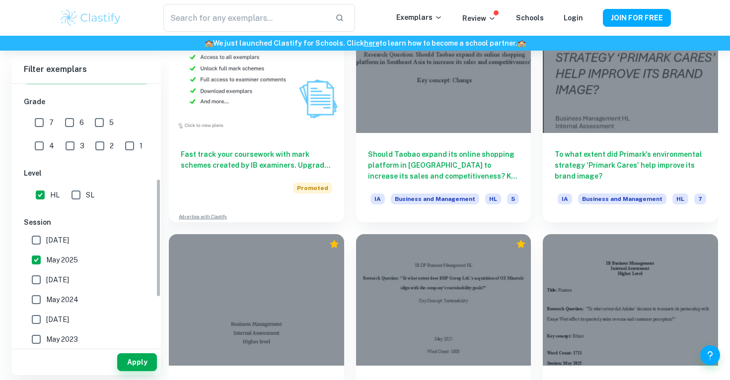
scroll to position [208, 0]
click at [38, 132] on input "7" at bounding box center [39, 123] width 20 height 20
checkbox input "true"
click at [138, 367] on button "Apply" at bounding box center [137, 362] width 40 height 18
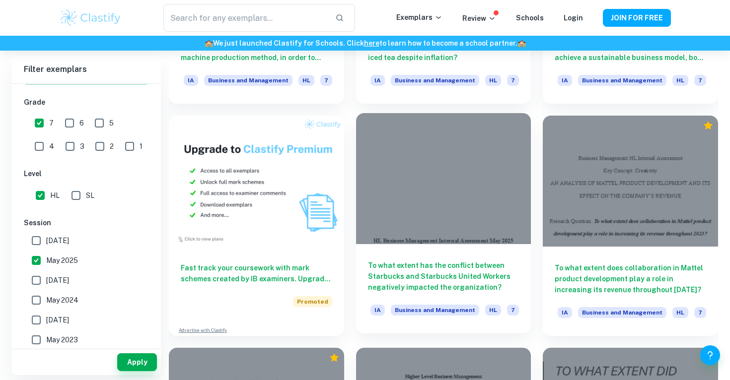
scroll to position [683, 0]
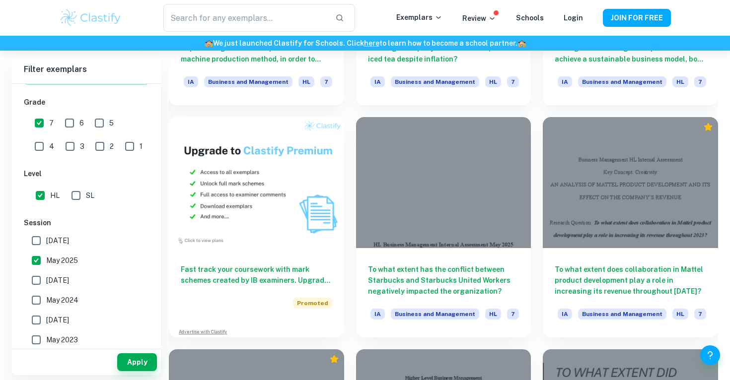
drag, startPoint x: 402, startPoint y: 277, endPoint x: 332, endPoint y: 1, distance: 284.7
